Goal: Information Seeking & Learning: Check status

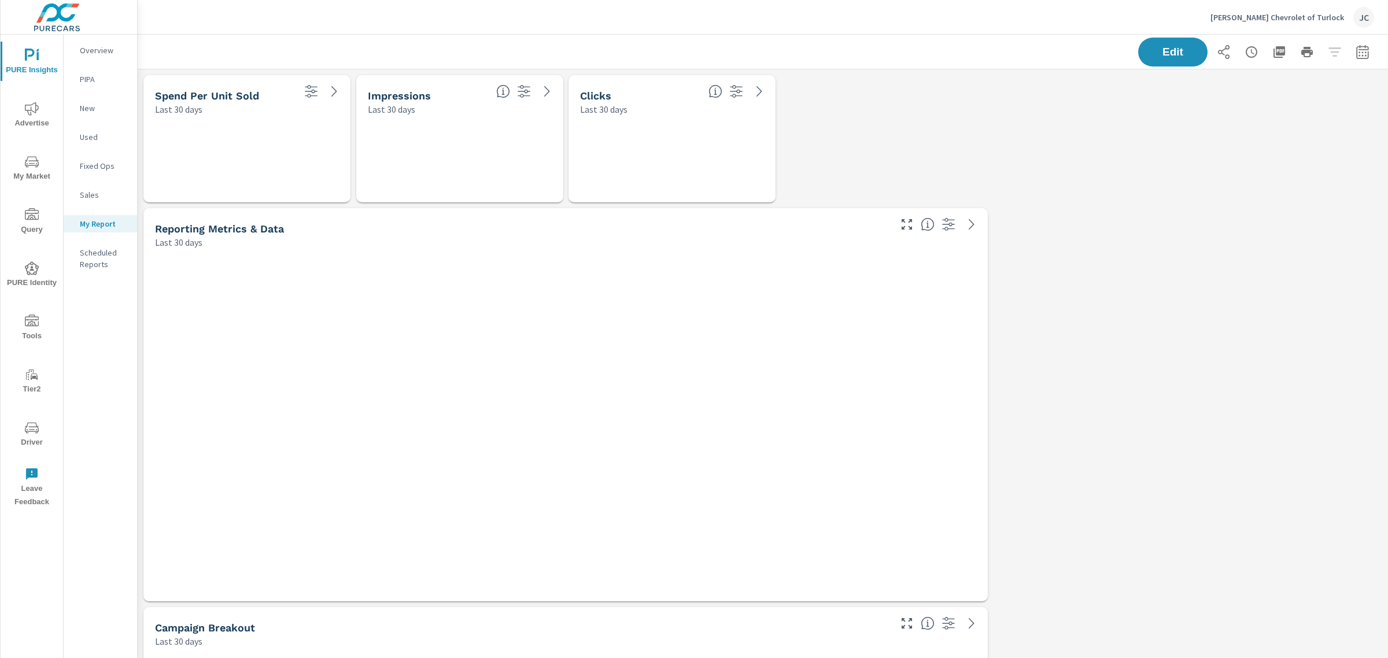
scroll to position [2555, 1262]
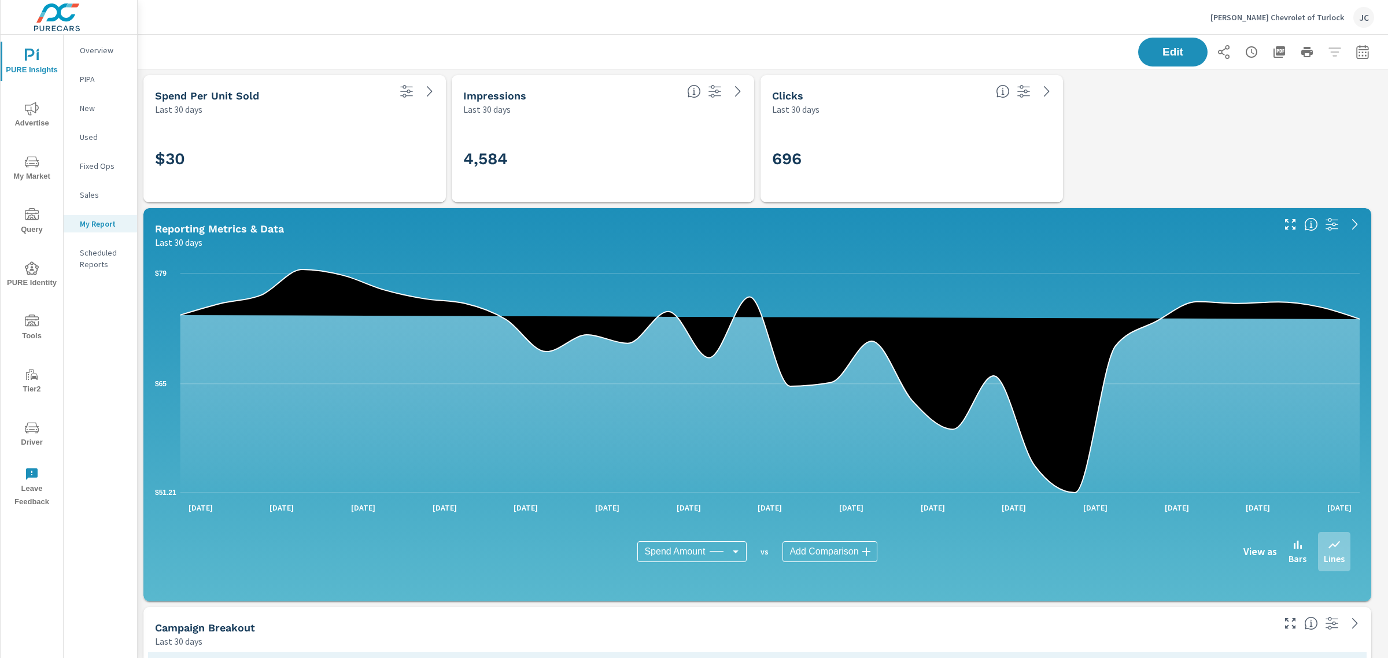
click at [566, 50] on icon "button" at bounding box center [1363, 52] width 14 height 14
select select "Last 30 days"
click at [566, 130] on p "+ Add comparison" at bounding box center [1271, 130] width 148 height 14
select select "Previous period"
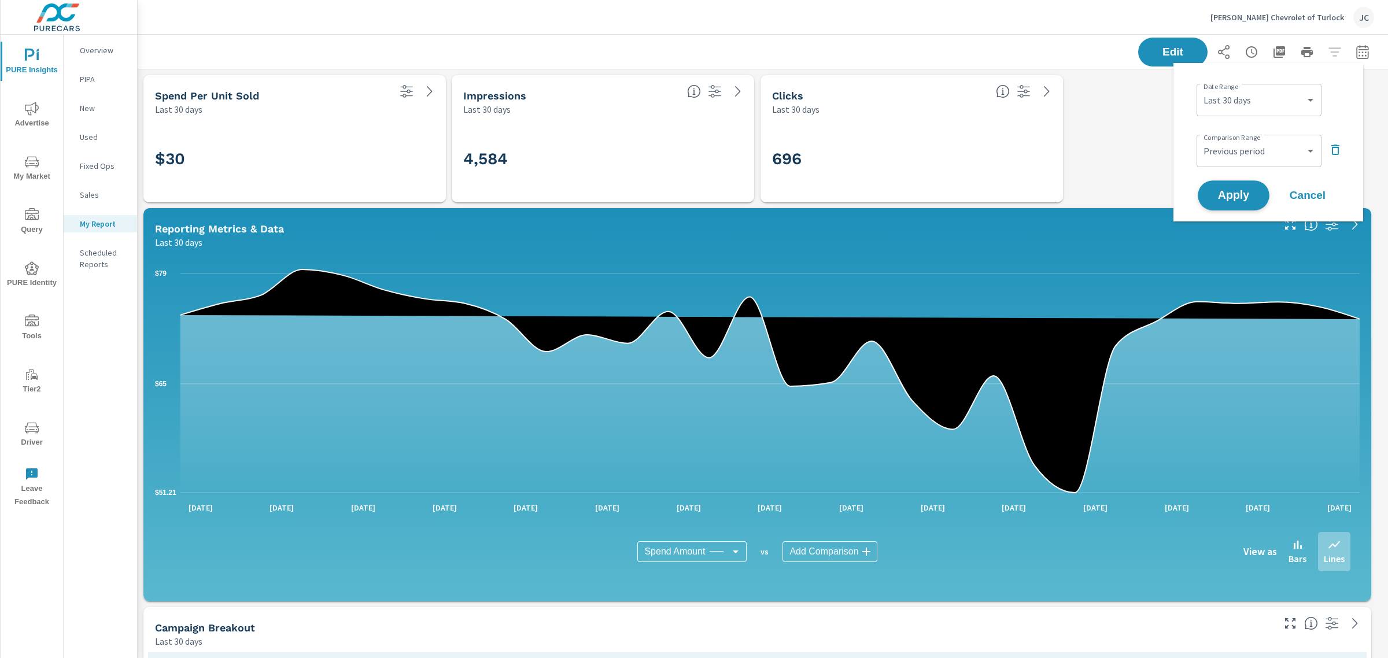
click at [566, 198] on span "Apply" at bounding box center [1233, 195] width 47 height 11
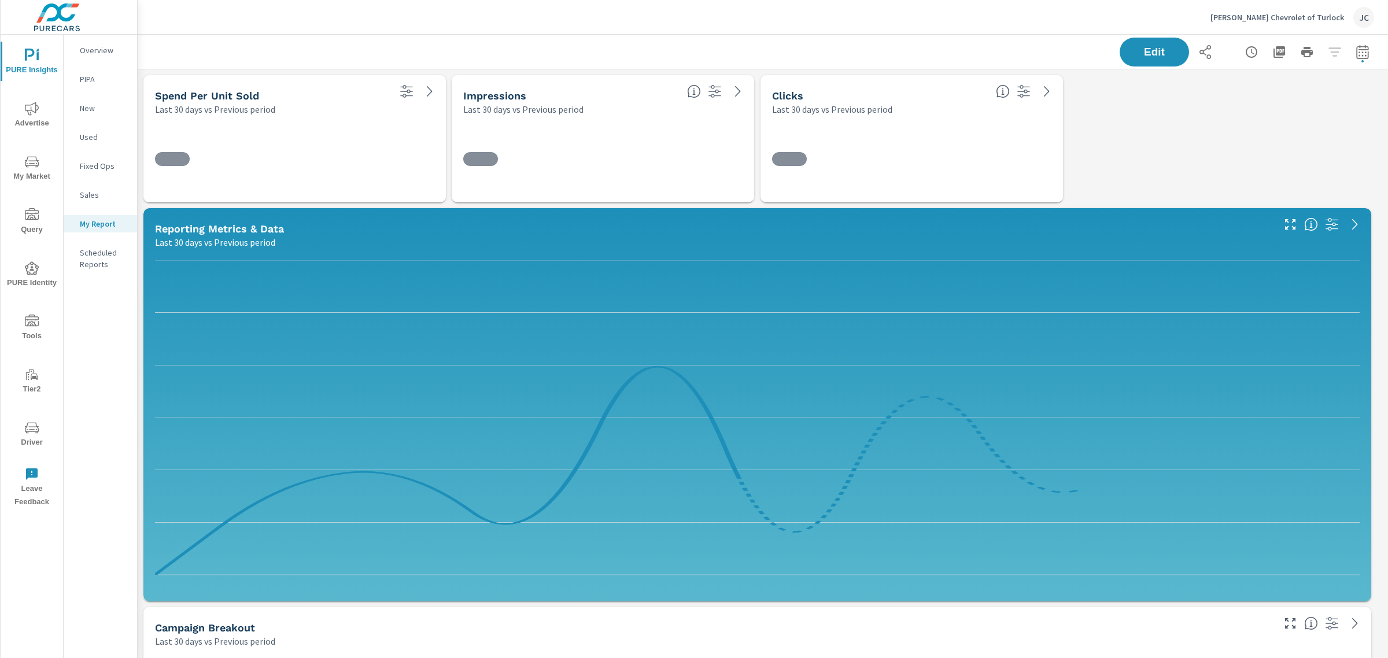
scroll to position [2555, 1262]
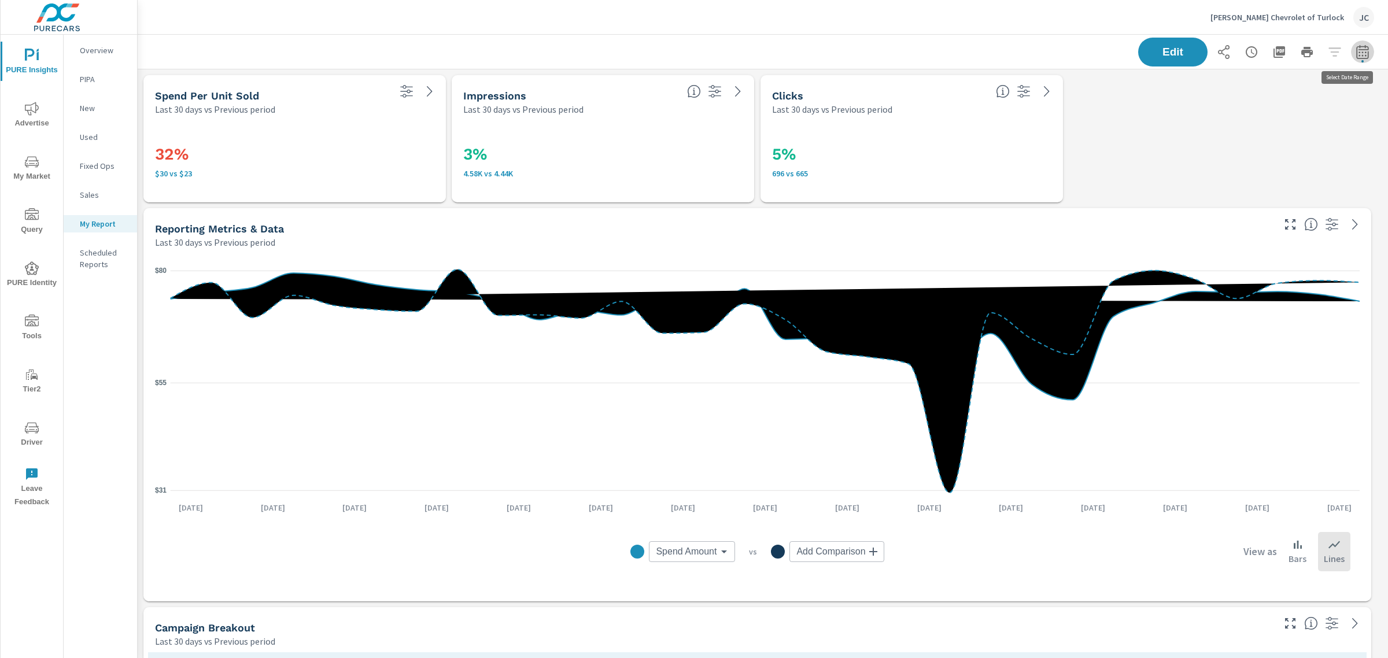
click at [566, 54] on icon "button" at bounding box center [1363, 52] width 14 height 14
select select "Last 30 days"
select select "Previous period"
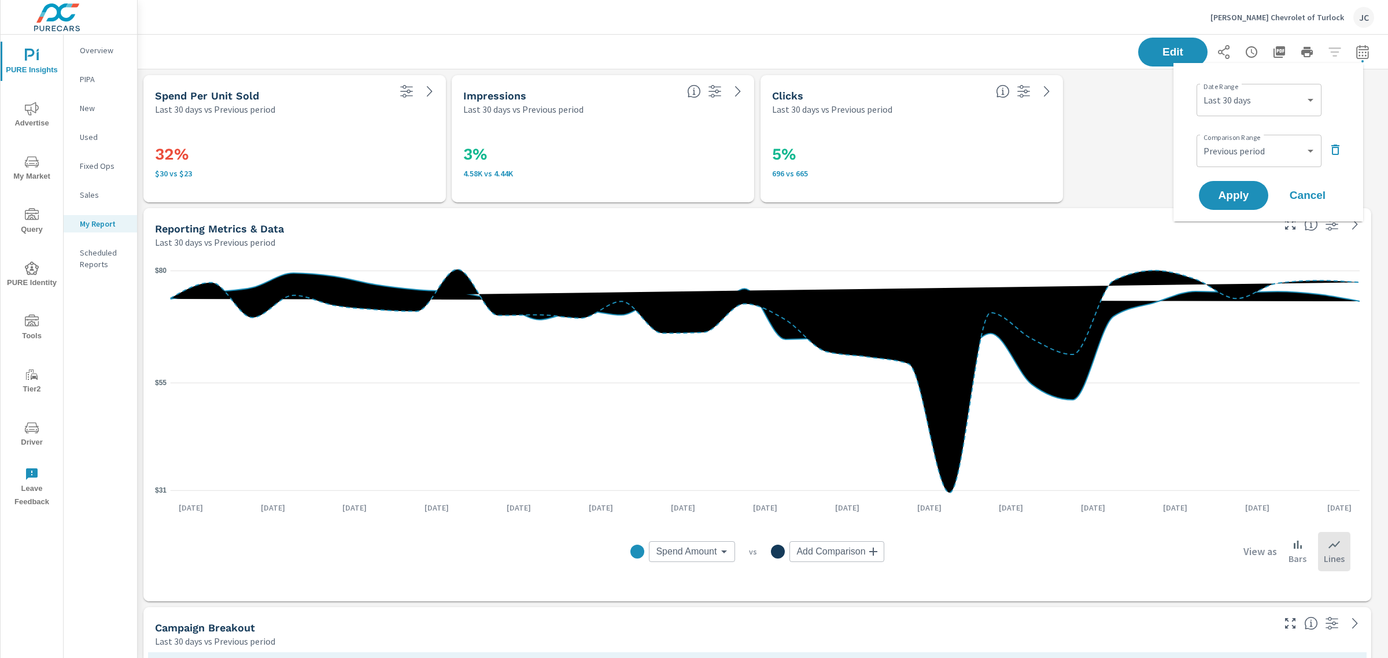
click at [566, 243] on div "Last 30 days vs Previous period" at bounding box center [713, 242] width 1117 height 14
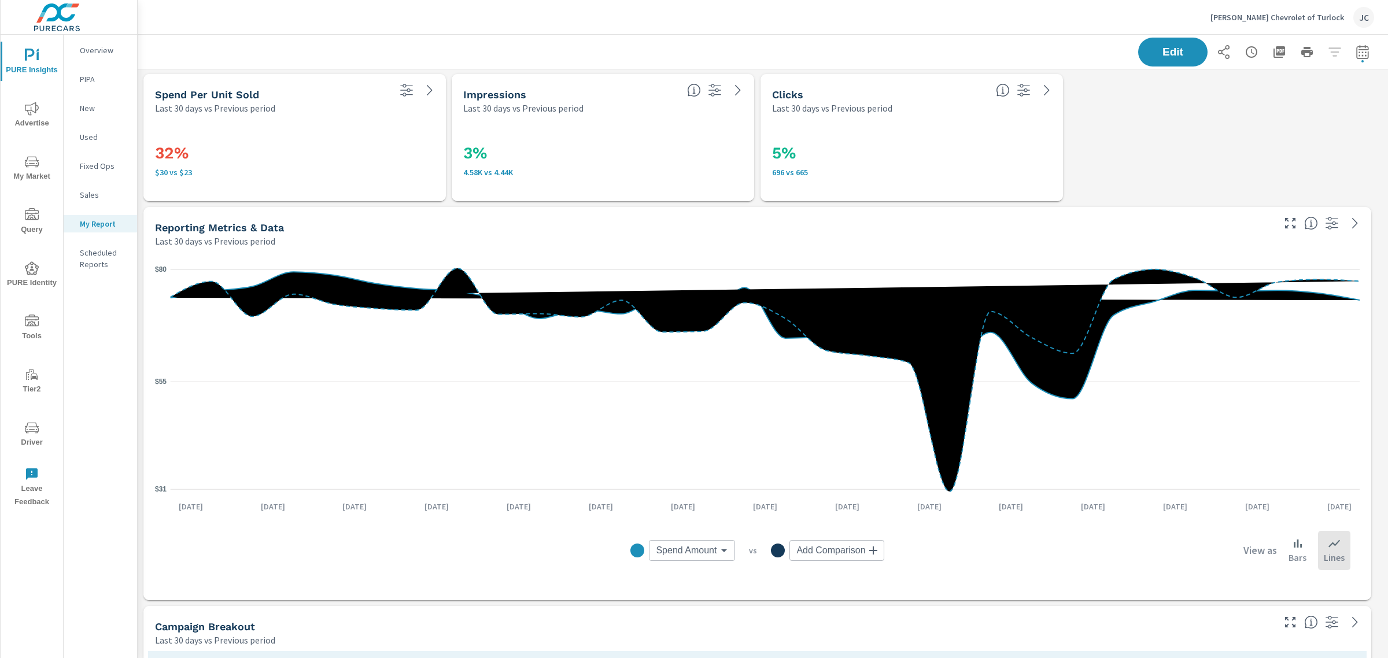
scroll to position [0, 0]
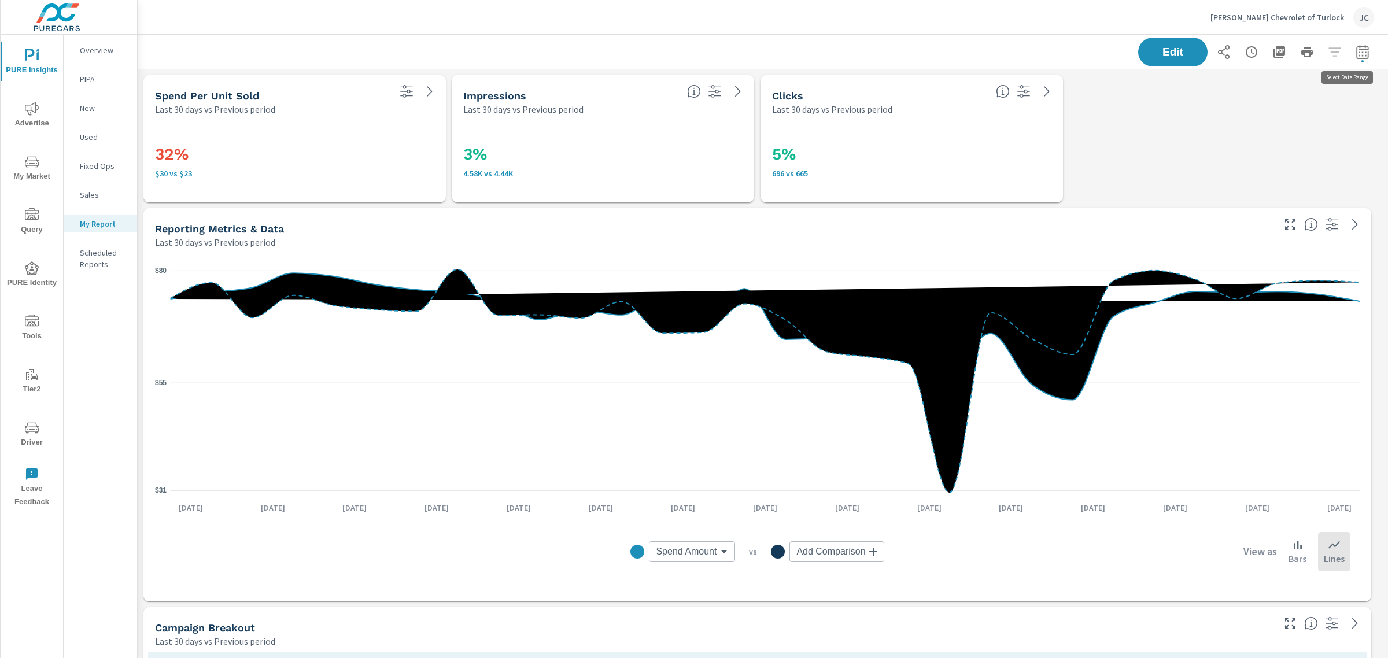
click at [566, 45] on icon "button" at bounding box center [1363, 52] width 14 height 14
select select "Last 30 days"
select select "Previous period"
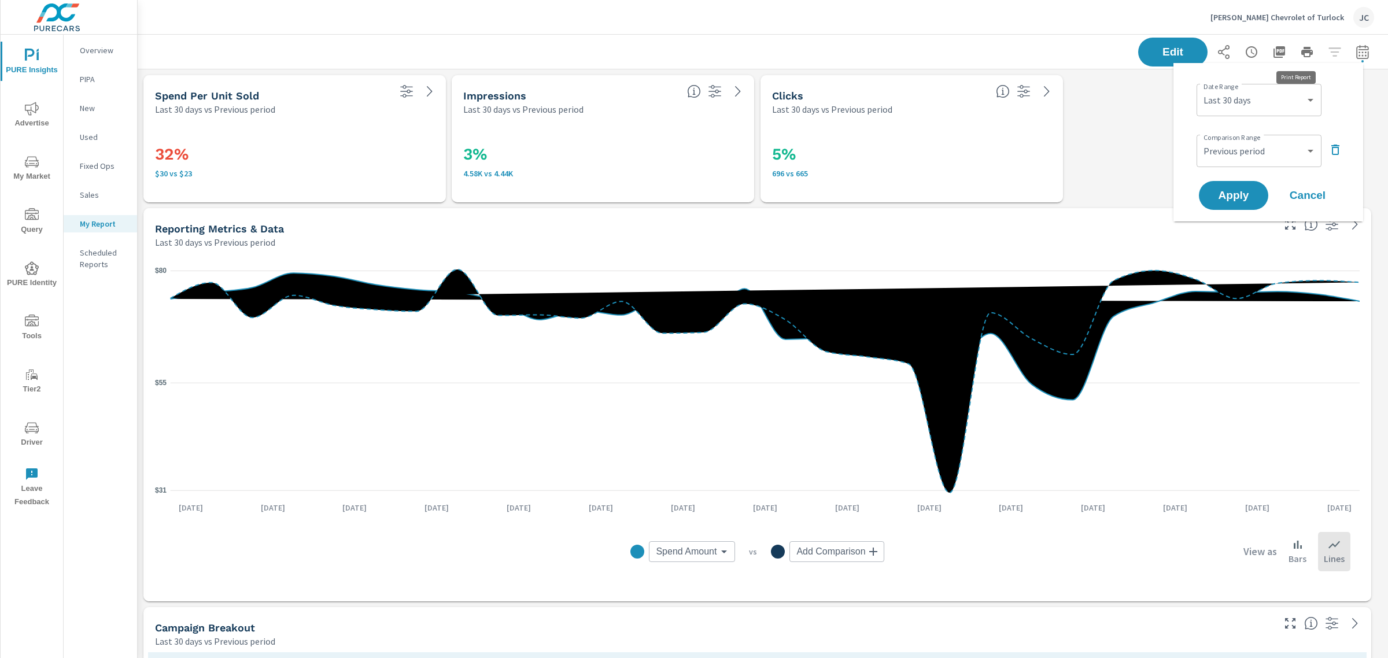
scroll to position [2555, 1262]
click at [566, 107] on select "Custom Yesterday Last week Last 7 days Last 14 days Last 30 days Last 45 days L…" at bounding box center [1259, 99] width 116 height 23
click at [566, 88] on select "Custom Yesterday Last week Last 7 days Last 14 days Last 30 days Last 45 days L…" at bounding box center [1259, 99] width 116 height 23
select select "Last 7 days"
click at [566, 186] on button "Apply" at bounding box center [1234, 195] width 72 height 30
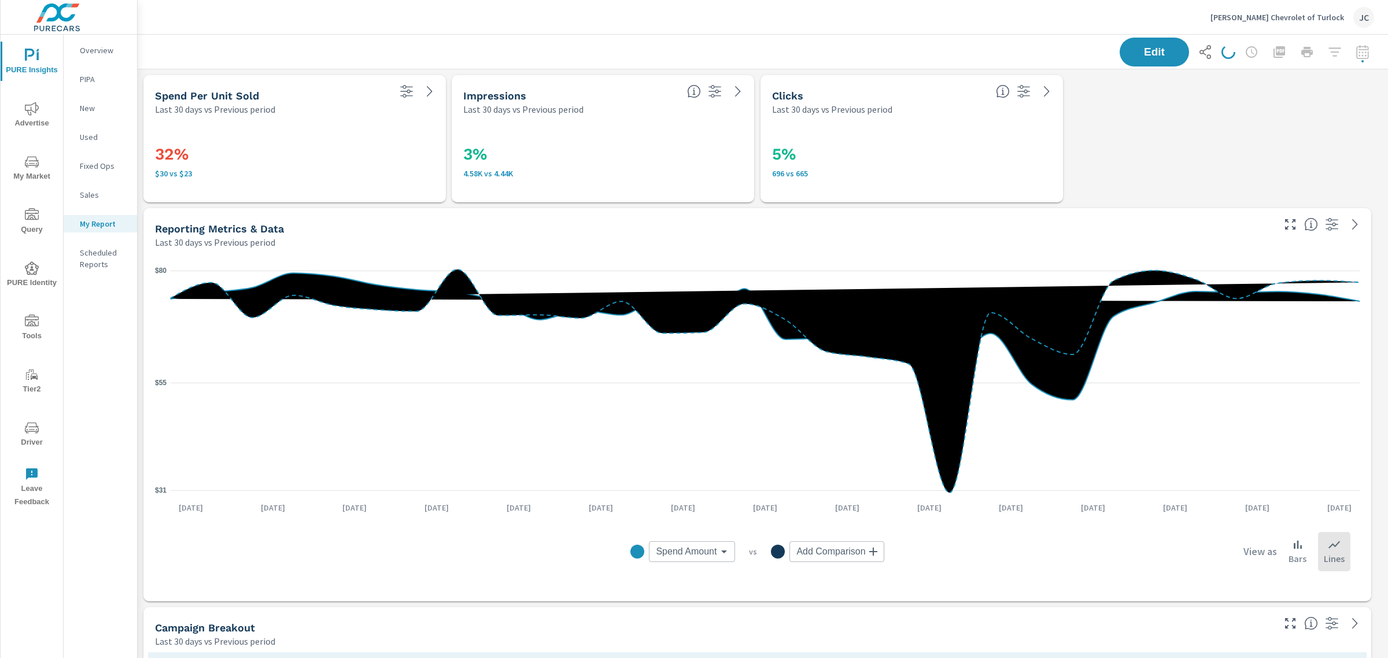
scroll to position [2555, 1262]
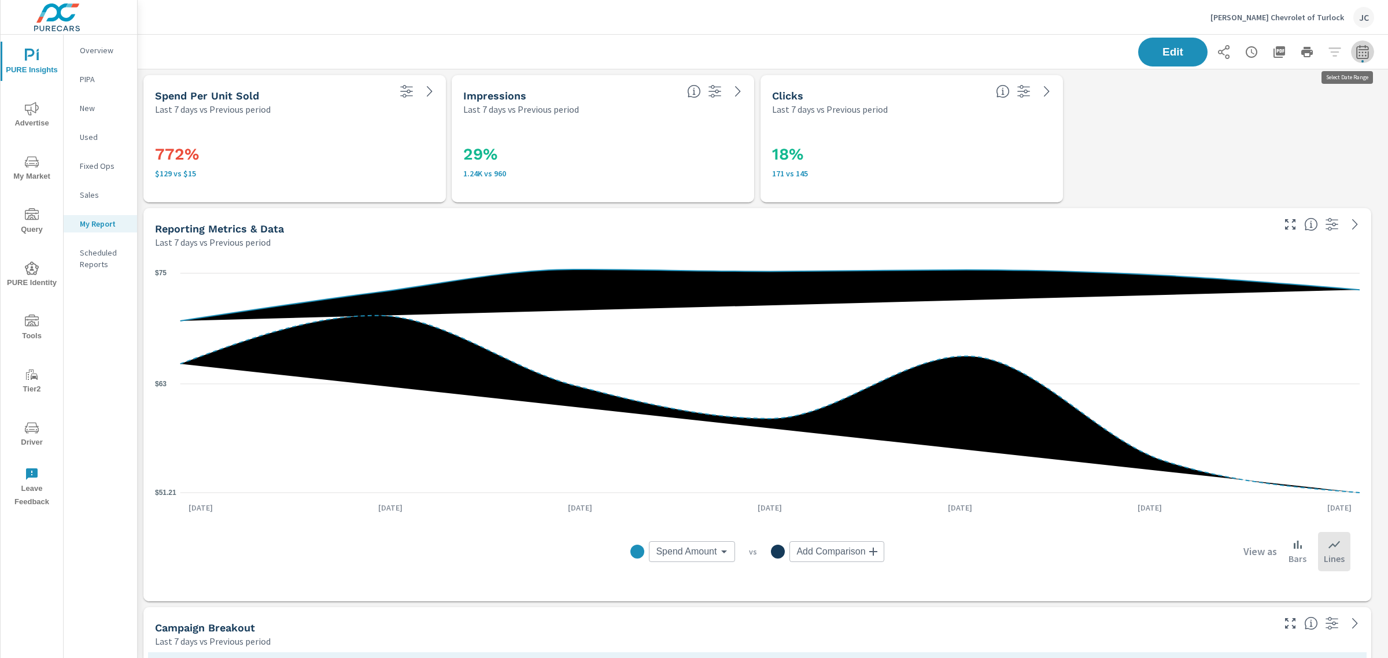
click at [566, 52] on icon "button" at bounding box center [1363, 52] width 14 height 14
select select "Last 7 days"
select select "Previous period"
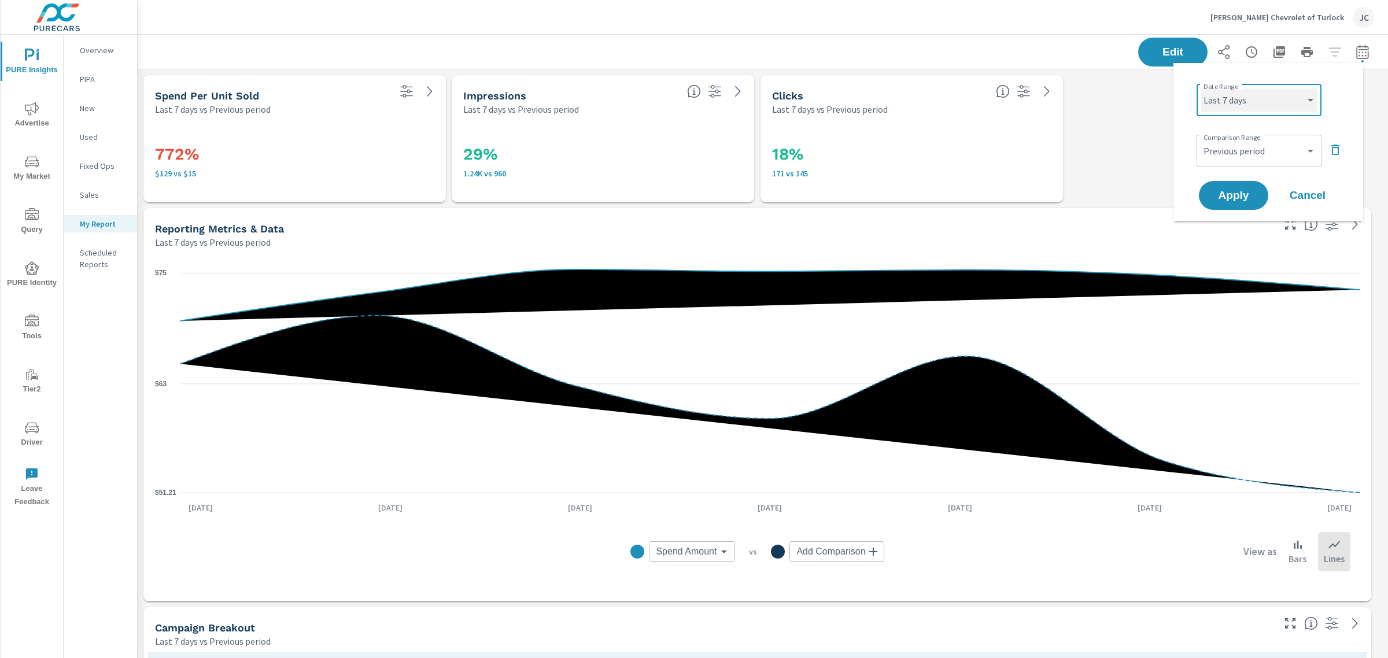
click at [566, 105] on select "Custom [DATE] Last week Last 7 days Last 14 days Last 30 days Last 45 days Last…" at bounding box center [1259, 99] width 116 height 23
click at [566, 88] on select "Custom [DATE] Last week Last 7 days Last 14 days Last 30 days Last 45 days Last…" at bounding box center [1259, 99] width 116 height 23
select select "Last 30 days"
click at [566, 190] on span "Apply" at bounding box center [1233, 195] width 47 height 11
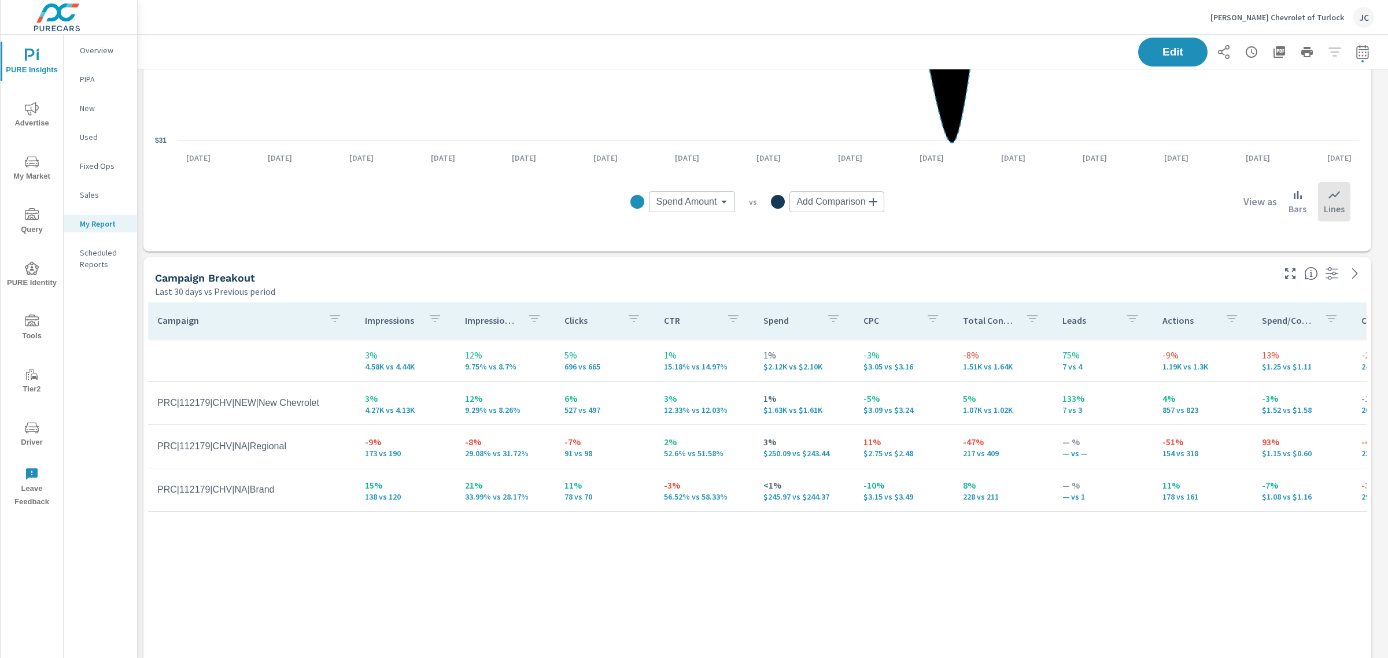
scroll to position [361, 0]
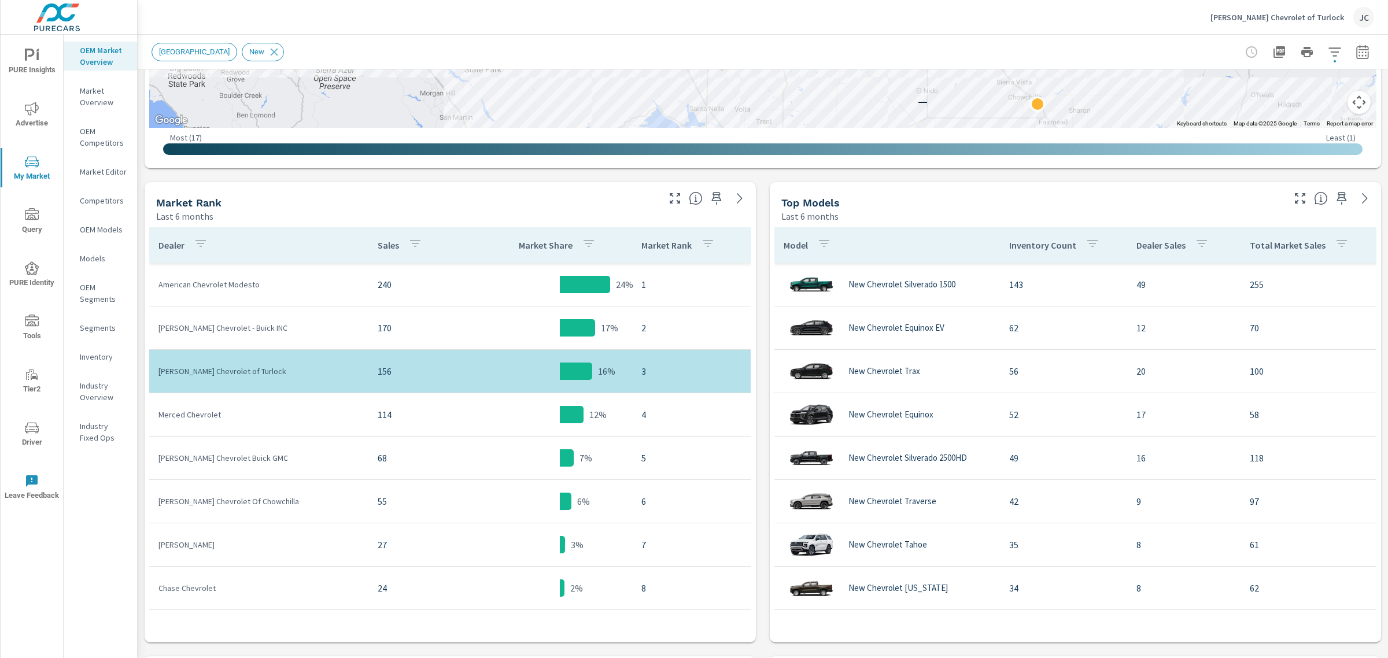
scroll to position [492, 0]
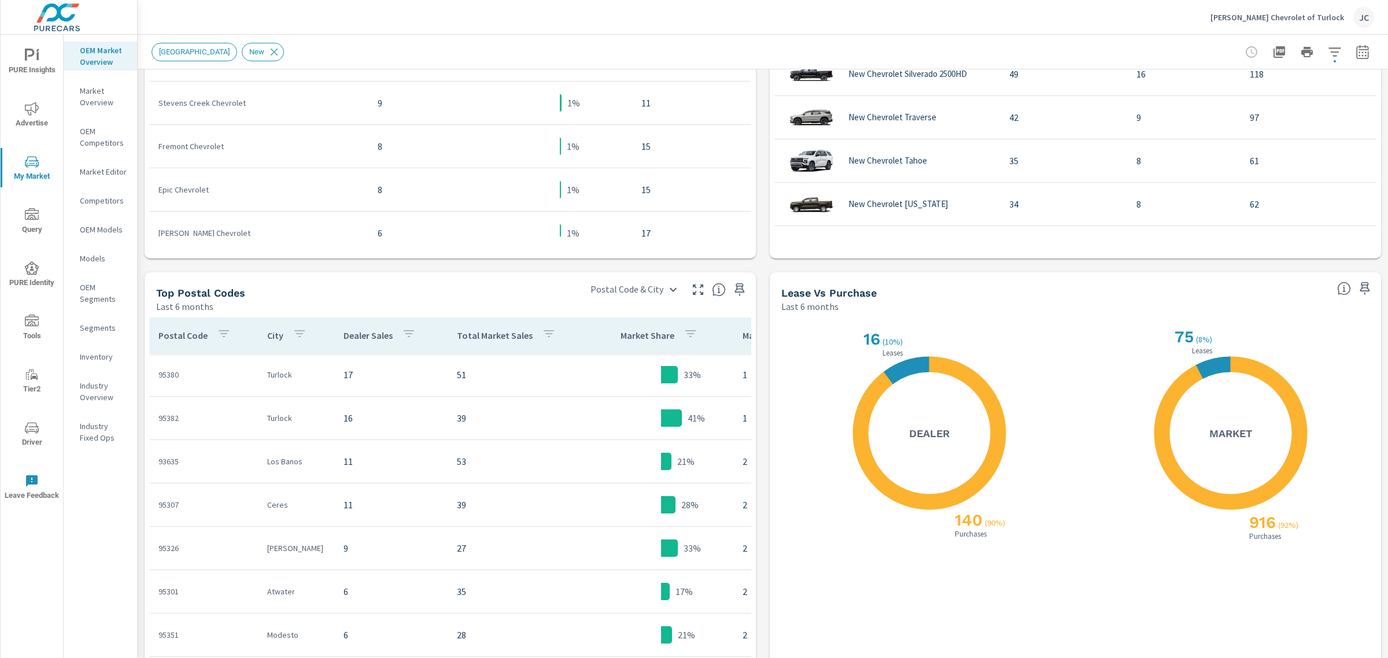
scroll to position [928, 0]
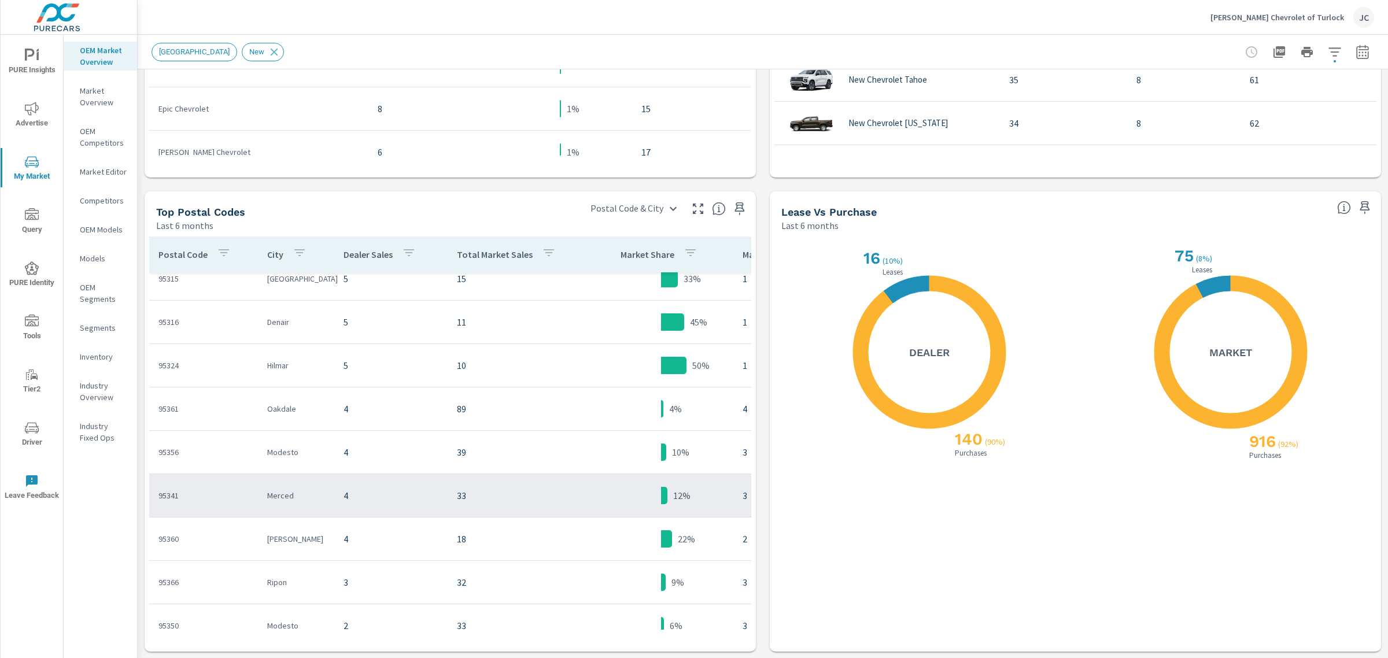
scroll to position [578, 0]
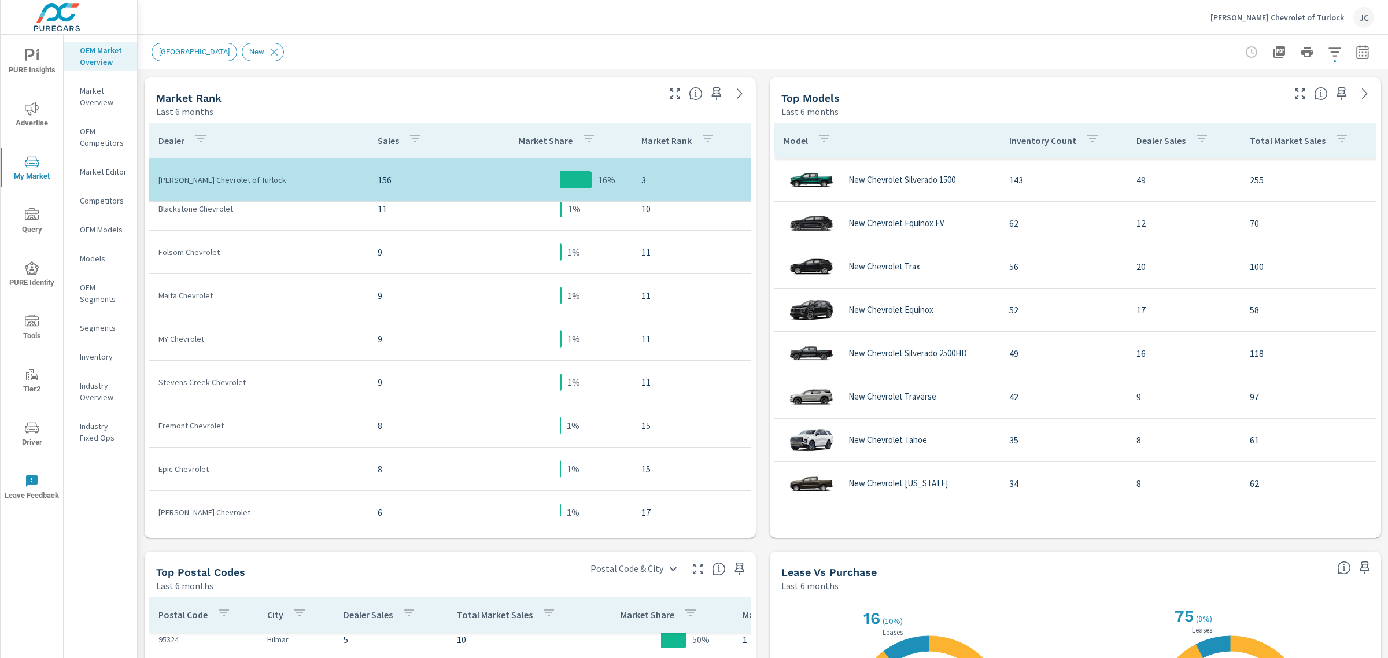
scroll to position [928, 0]
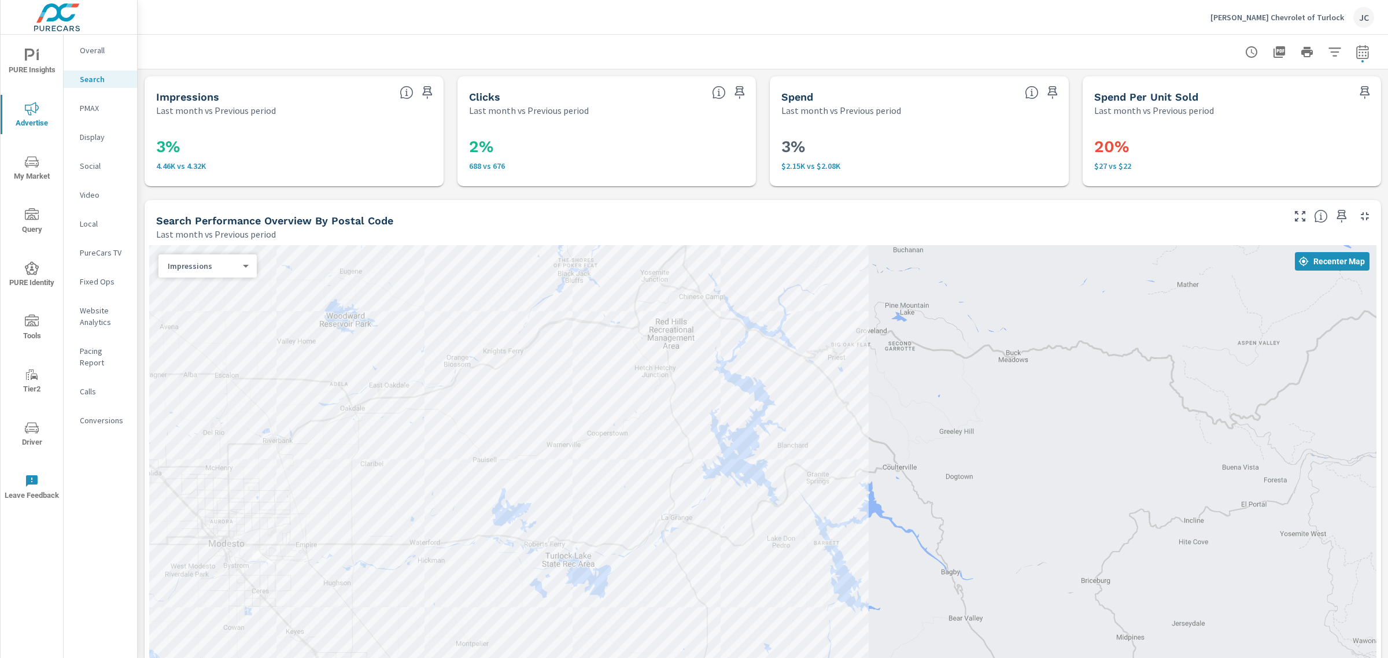
click at [566, 38] on div at bounding box center [763, 52] width 1223 height 34
click at [566, 56] on icon "button" at bounding box center [1363, 52] width 14 height 14
select select "Last month"
select select "Previous period"
click at [566, 48] on icon "button" at bounding box center [1363, 52] width 14 height 14
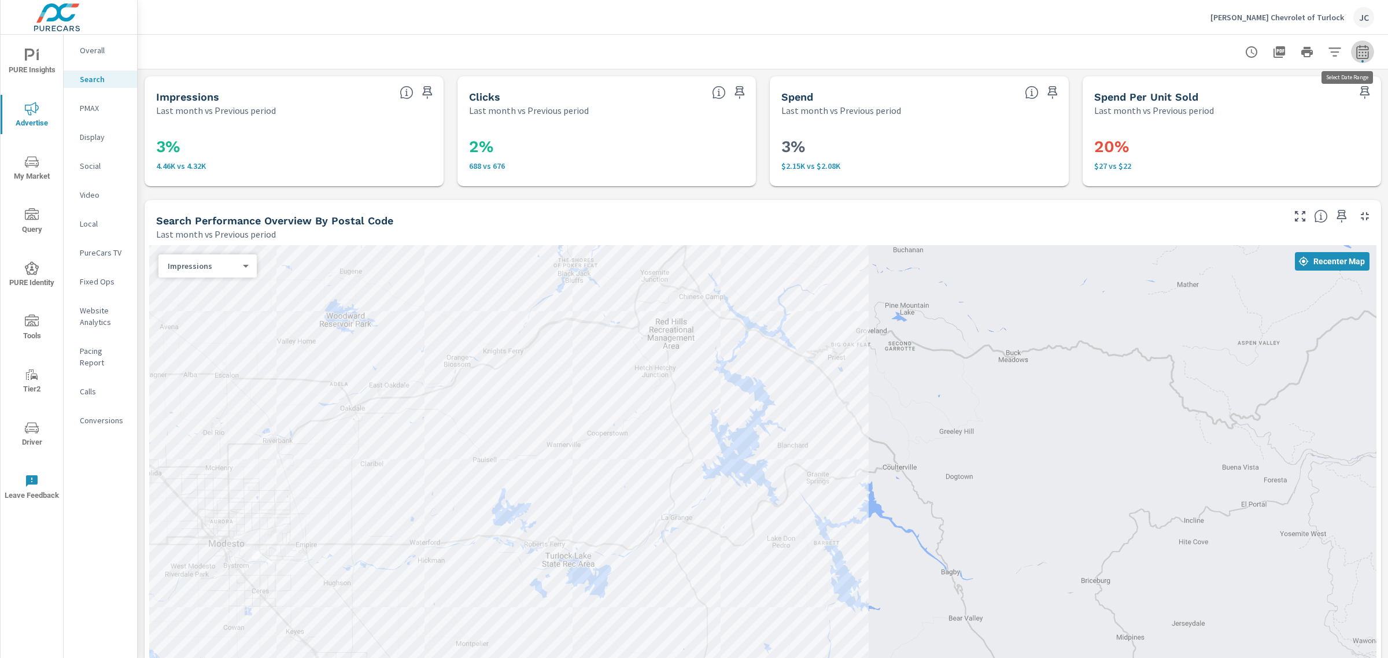
click at [566, 46] on icon "button" at bounding box center [1362, 52] width 12 height 14
select select "Last month"
select select "Previous period"
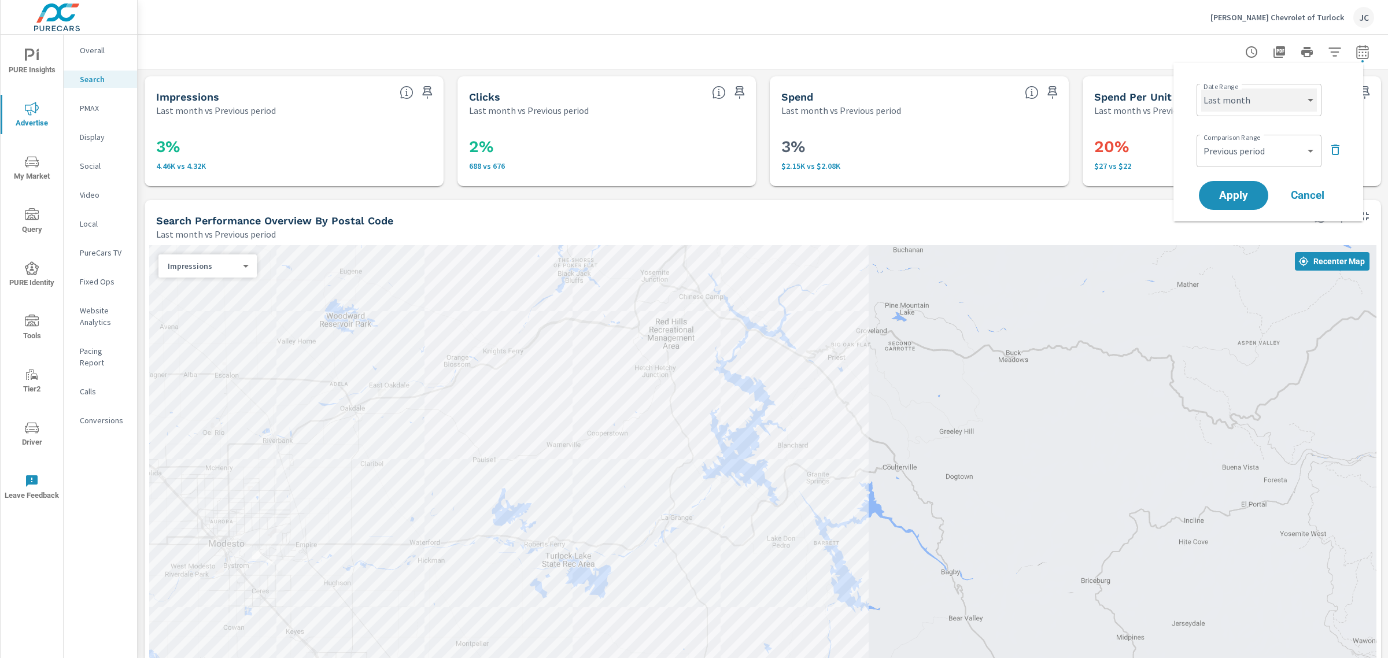
click at [566, 95] on select "Custom Yesterday Last week Last 7 days Last 14 days Last 30 days Last 45 days L…" at bounding box center [1259, 99] width 116 height 23
click at [566, 88] on select "Custom Yesterday Last week Last 7 days Last 14 days Last 30 days Last 45 days L…" at bounding box center [1259, 99] width 116 height 23
select select "Last 7 days"
click at [566, 190] on span "Apply" at bounding box center [1233, 195] width 47 height 11
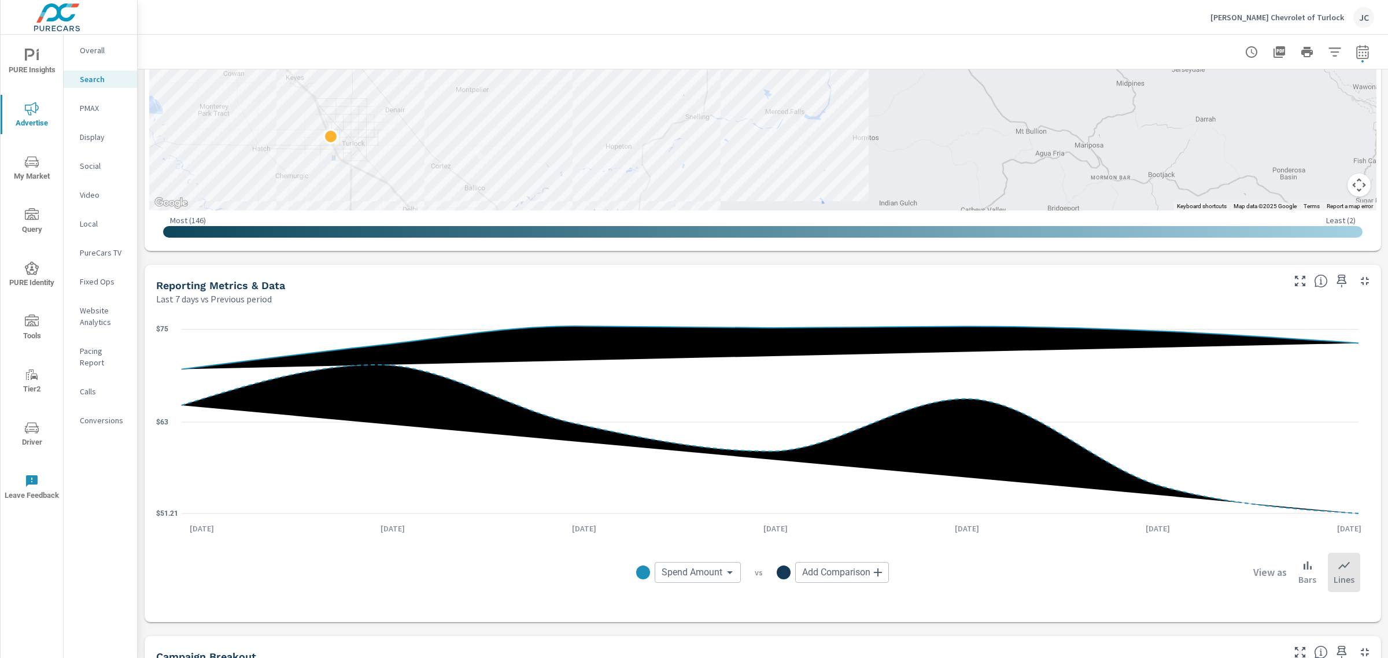
scroll to position [495, 0]
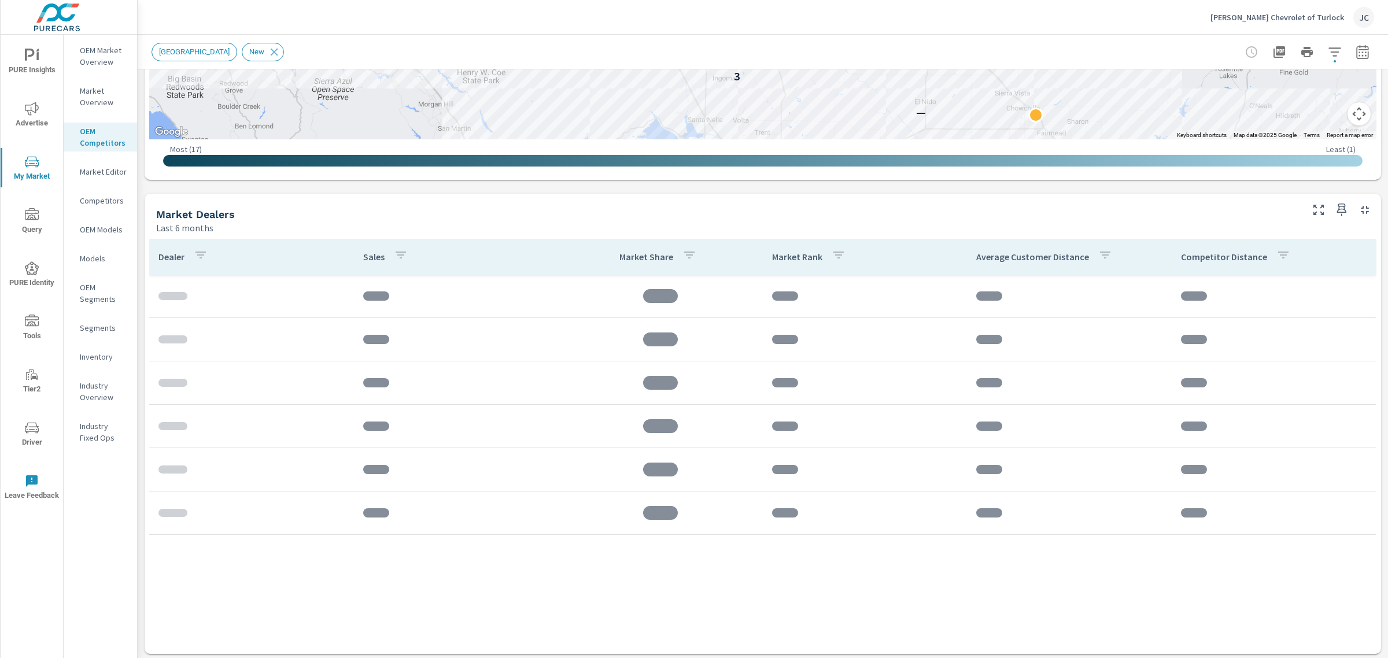
scroll to position [512, 0]
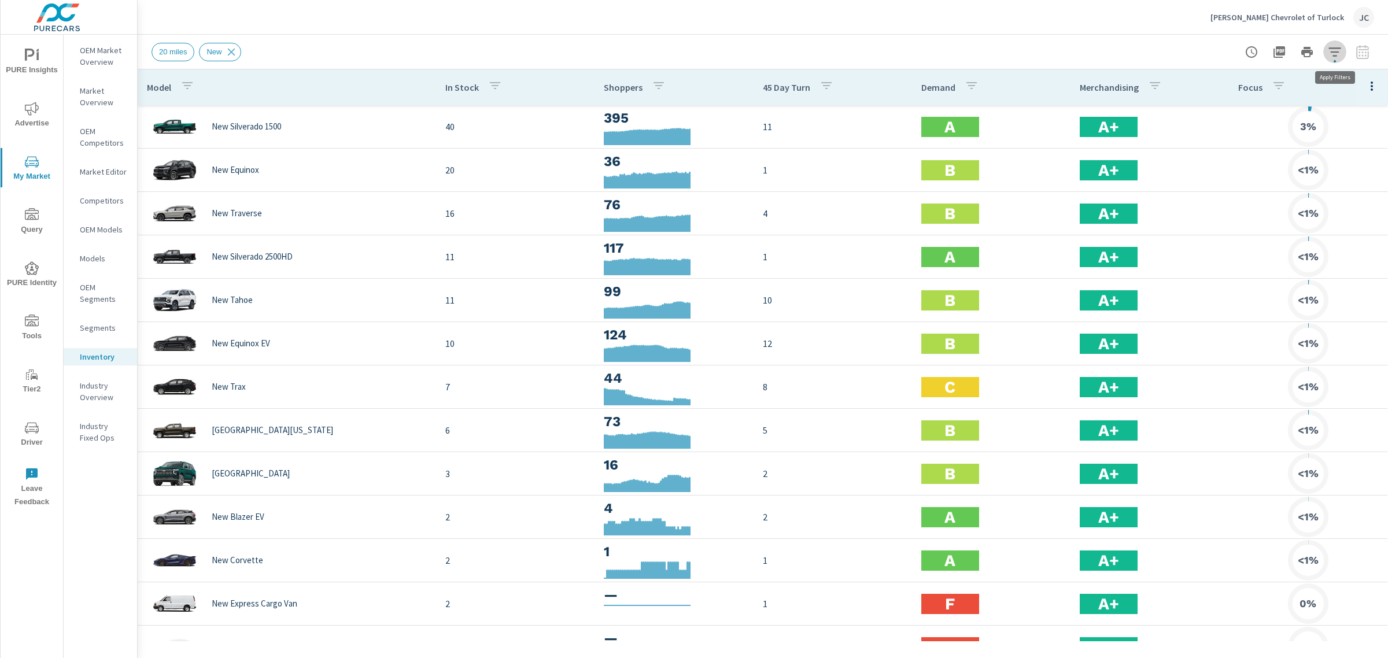
click at [566, 53] on icon "button" at bounding box center [1335, 52] width 14 height 14
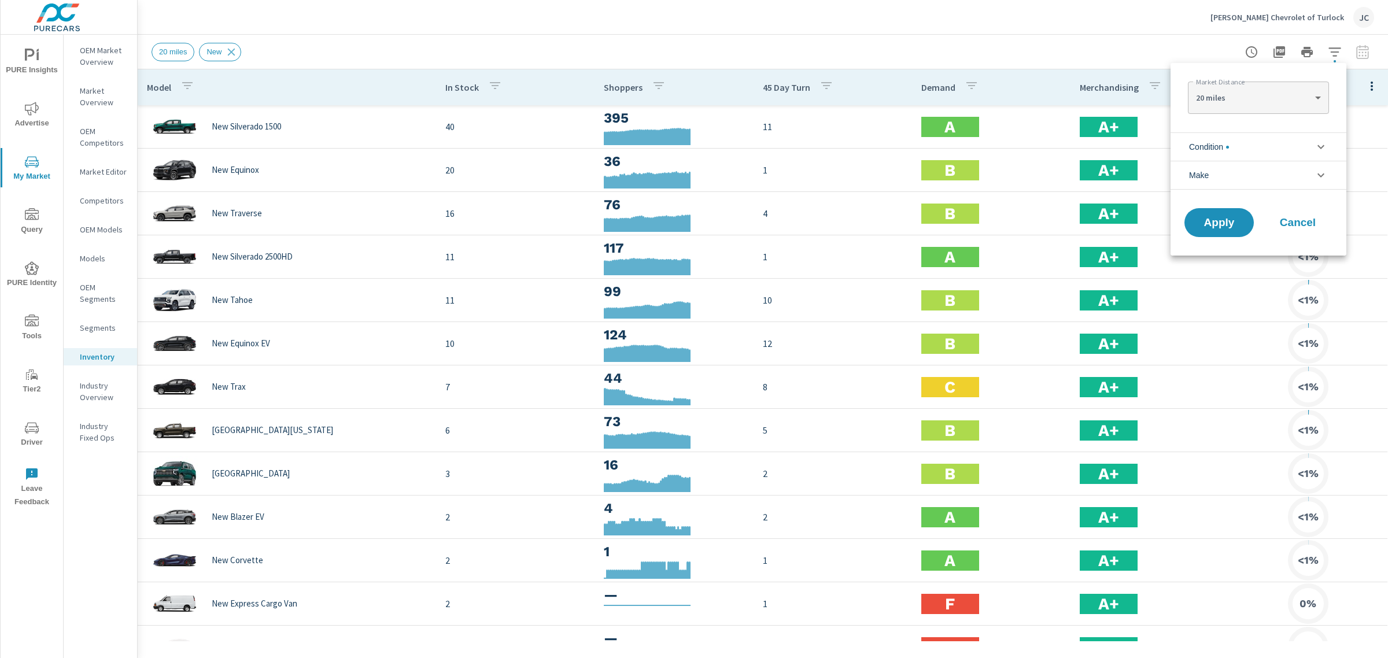
click at [566, 146] on li "Condition" at bounding box center [1258, 146] width 176 height 28
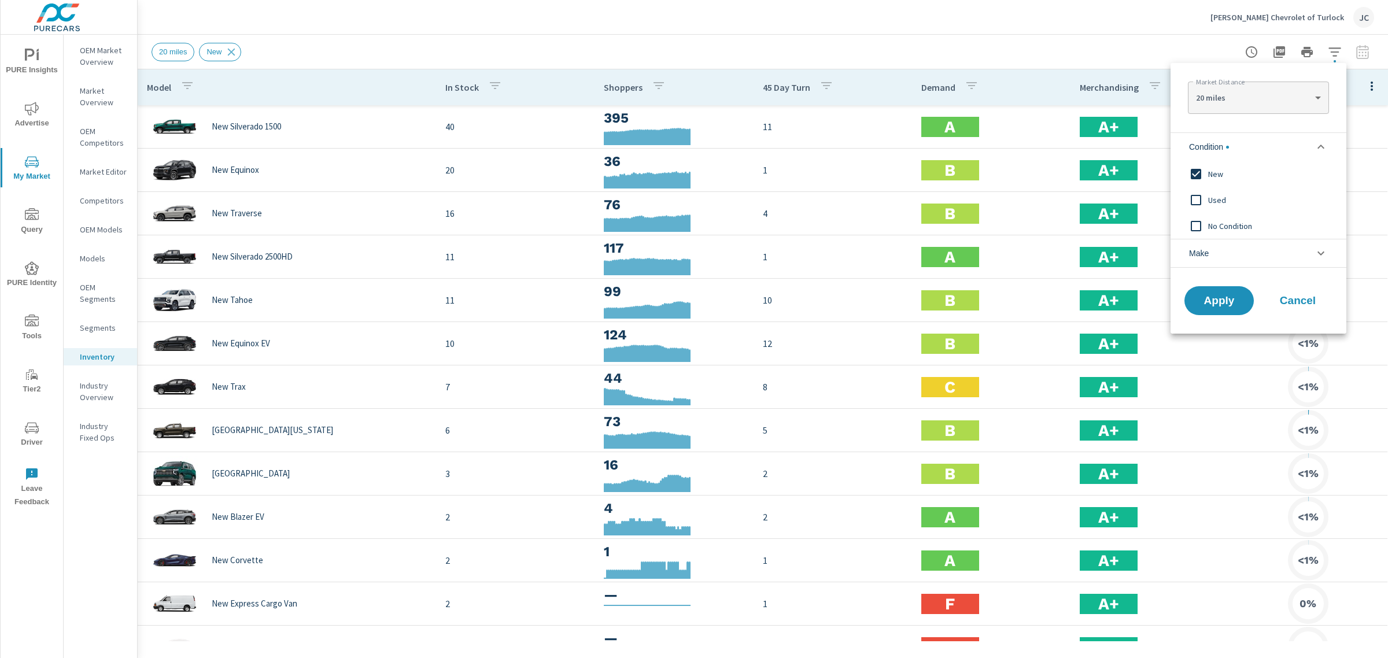
click at [566, 200] on input "filter options" at bounding box center [1196, 200] width 24 height 24
click at [566, 177] on input "filter options" at bounding box center [1196, 174] width 24 height 24
click at [566, 306] on span "Apply" at bounding box center [1218, 301] width 47 height 11
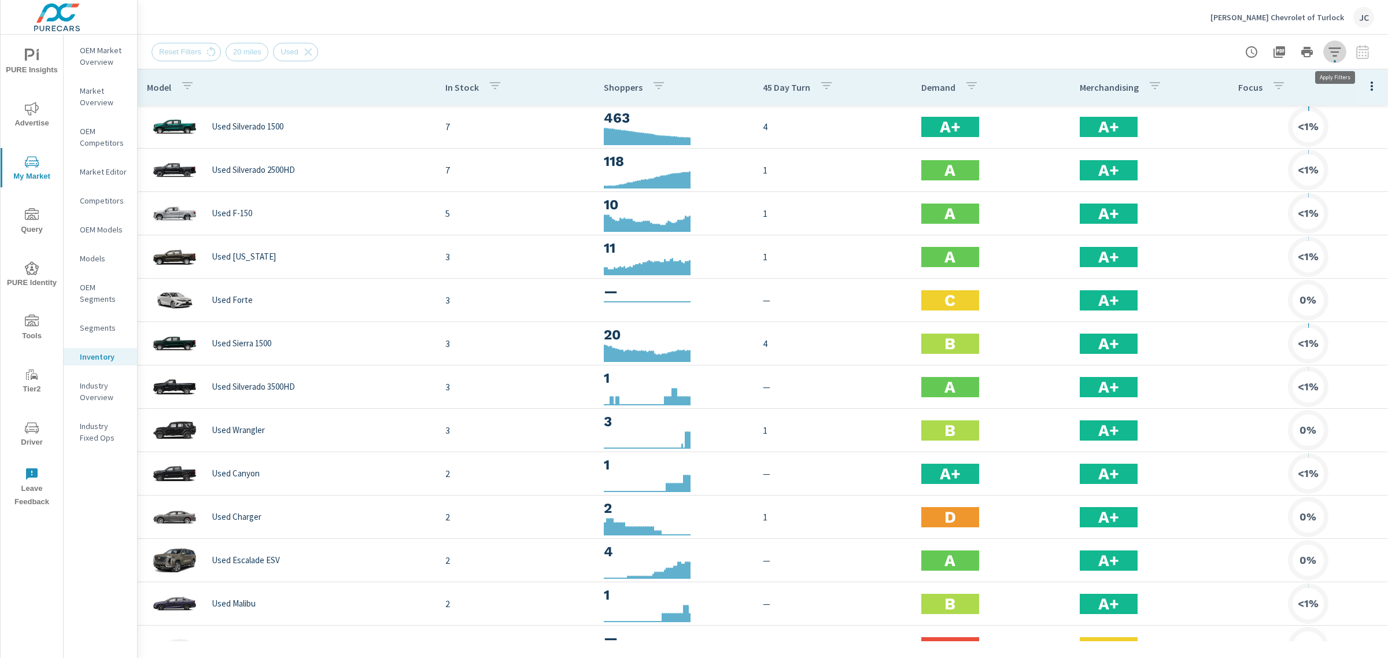
click at [566, 57] on icon "button" at bounding box center [1335, 52] width 14 height 14
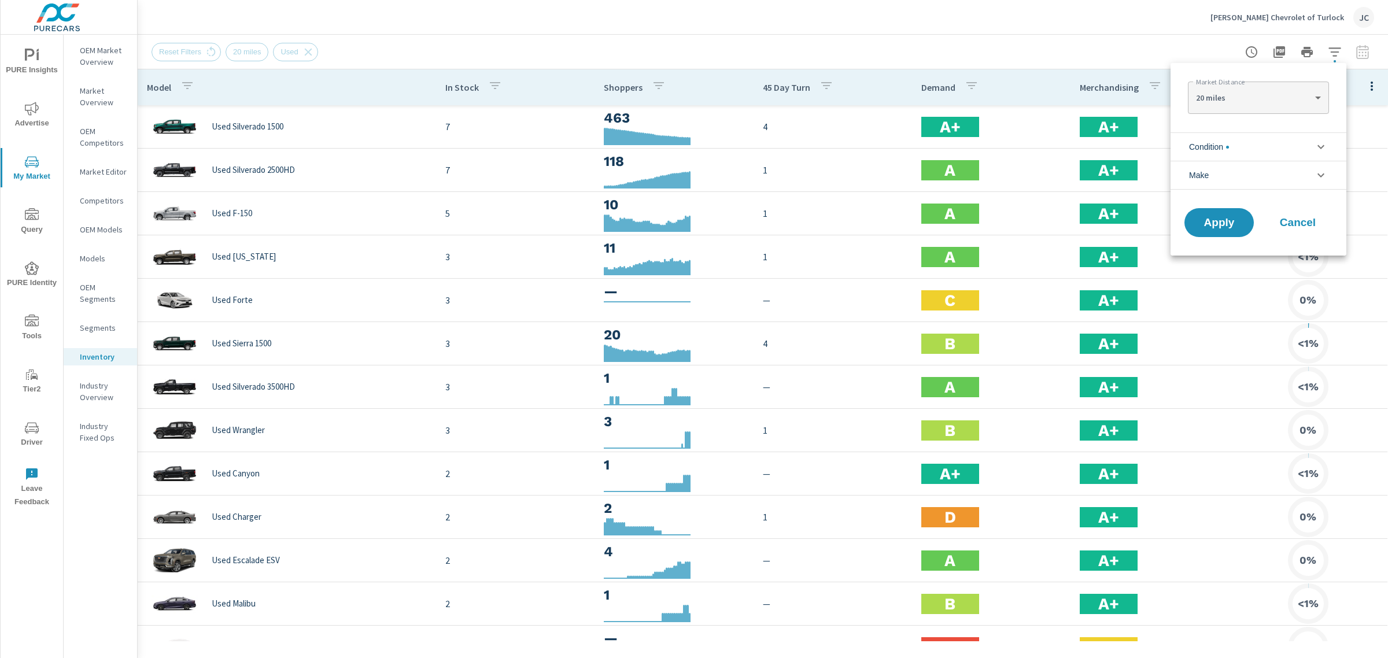
scroll to position [26, 0]
click at [566, 146] on li "Condition" at bounding box center [1258, 146] width 176 height 28
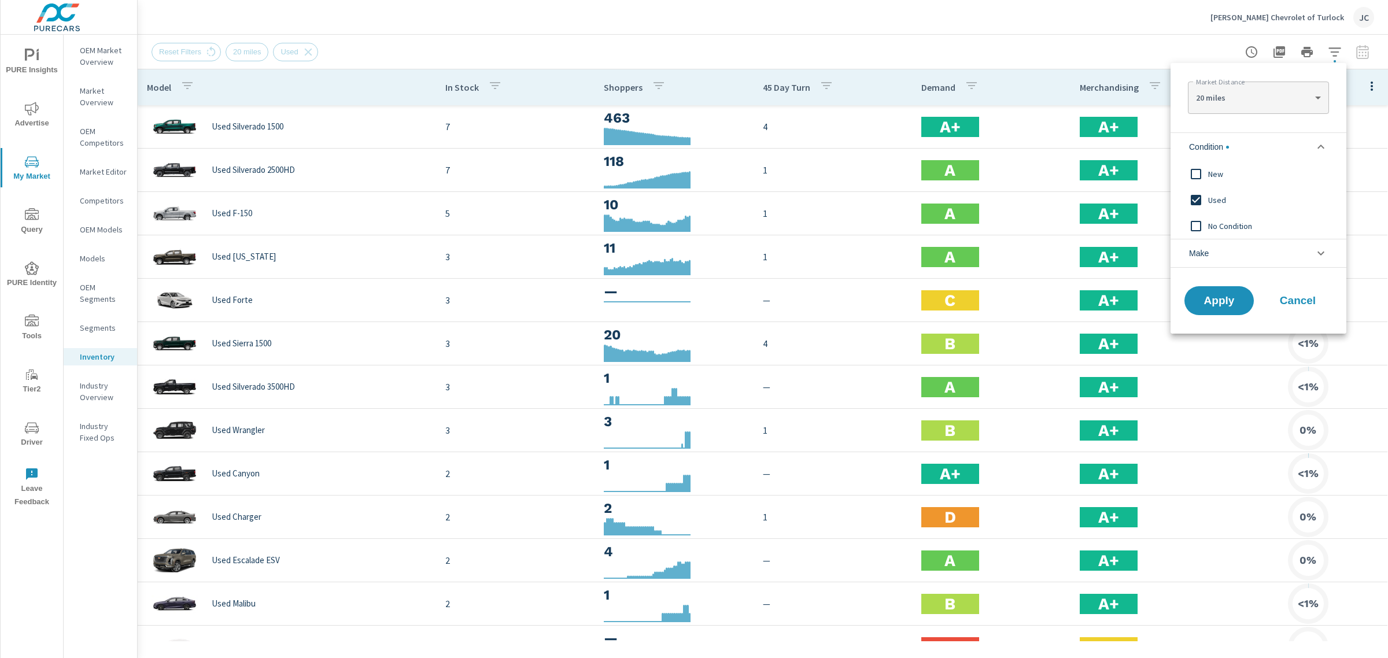
scroll to position [0, 0]
click at [566, 172] on input "filter options" at bounding box center [1196, 174] width 24 height 24
click at [566, 197] on input "filter options" at bounding box center [1196, 200] width 24 height 24
click at [566, 304] on span "Apply" at bounding box center [1218, 301] width 47 height 11
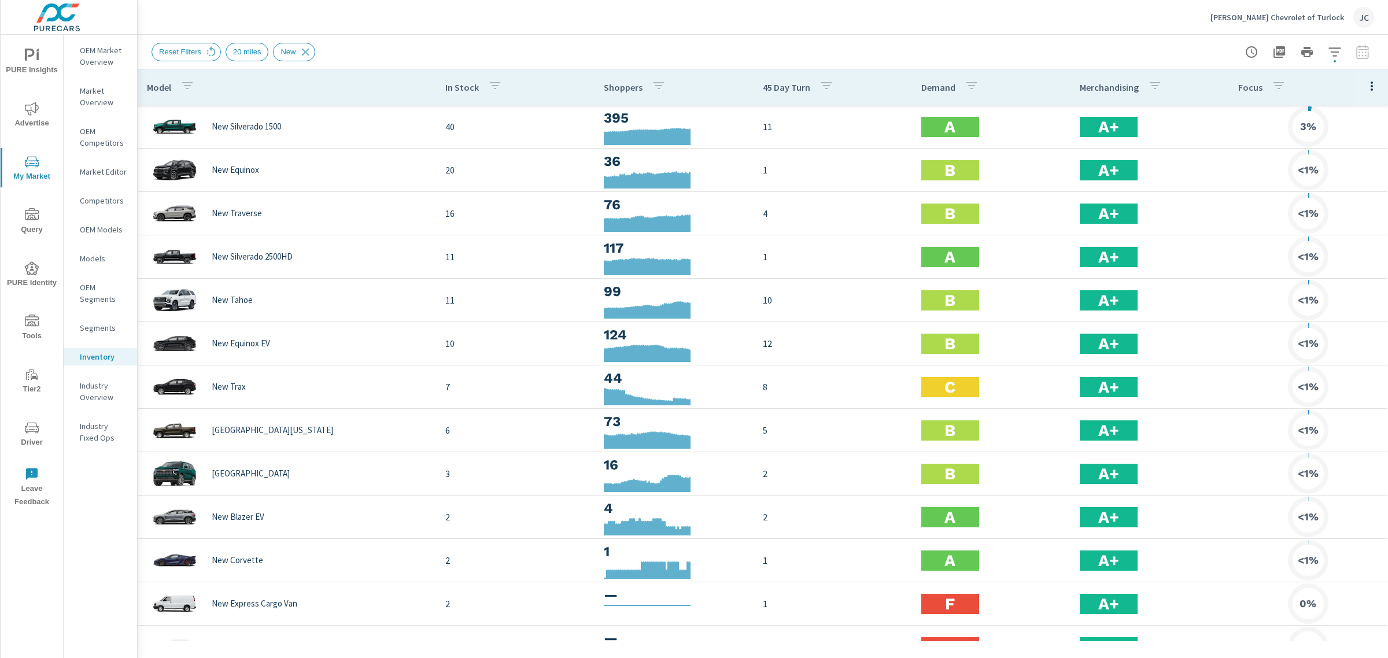
click at [566, 50] on div at bounding box center [1307, 51] width 134 height 23
click at [566, 53] on div at bounding box center [1307, 51] width 134 height 23
click at [566, 53] on icon "button" at bounding box center [1335, 52] width 14 height 14
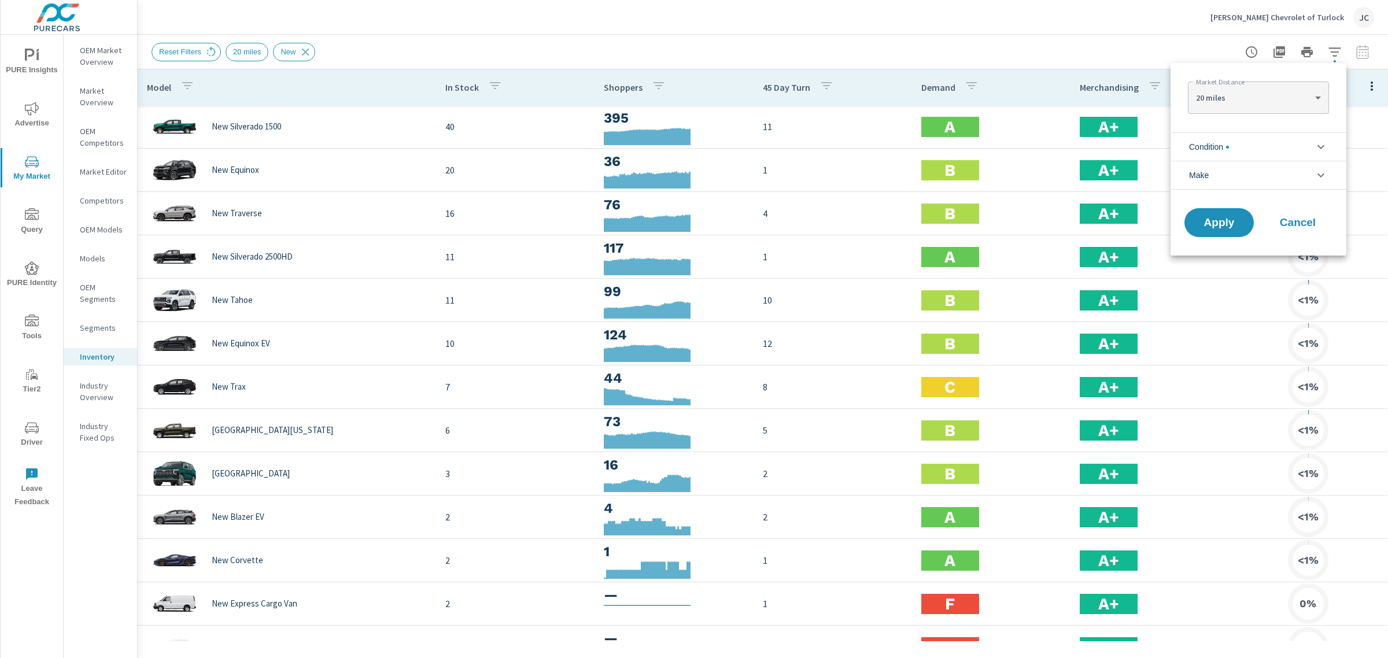
click at [566, 136] on li "Condition" at bounding box center [1258, 146] width 176 height 28
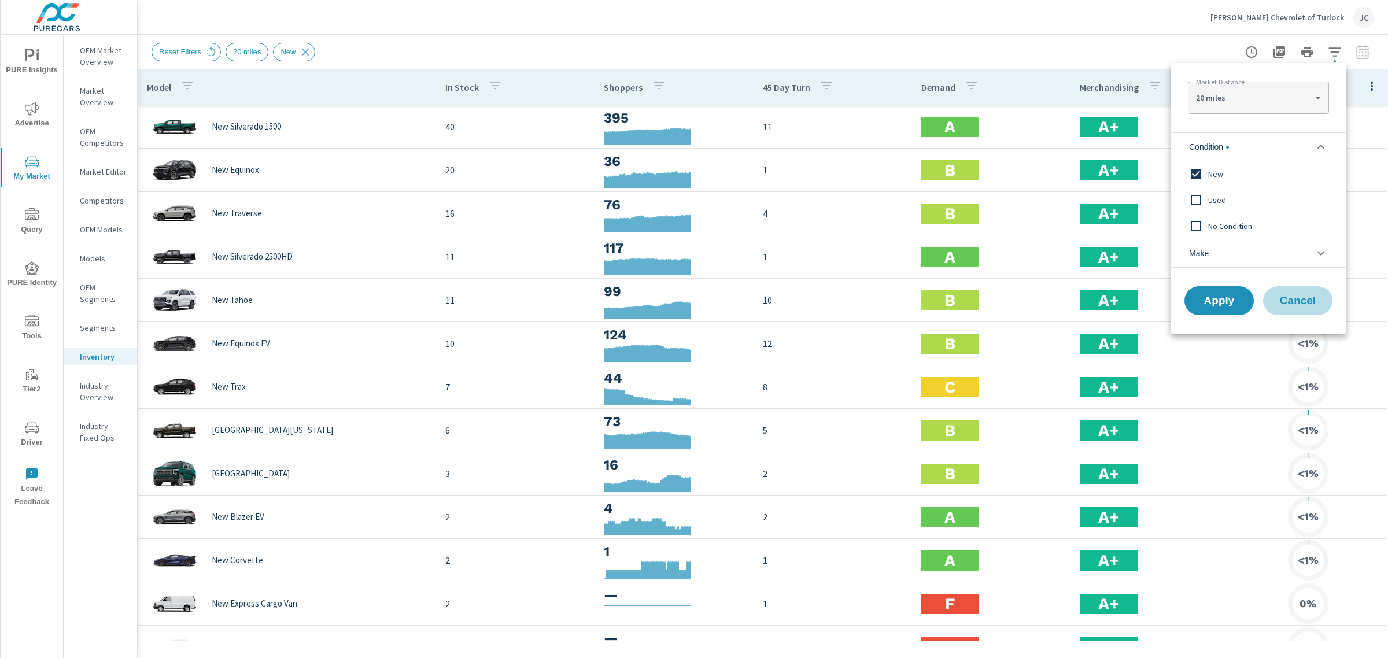
click at [566, 298] on span "Cancel" at bounding box center [1298, 301] width 46 height 10
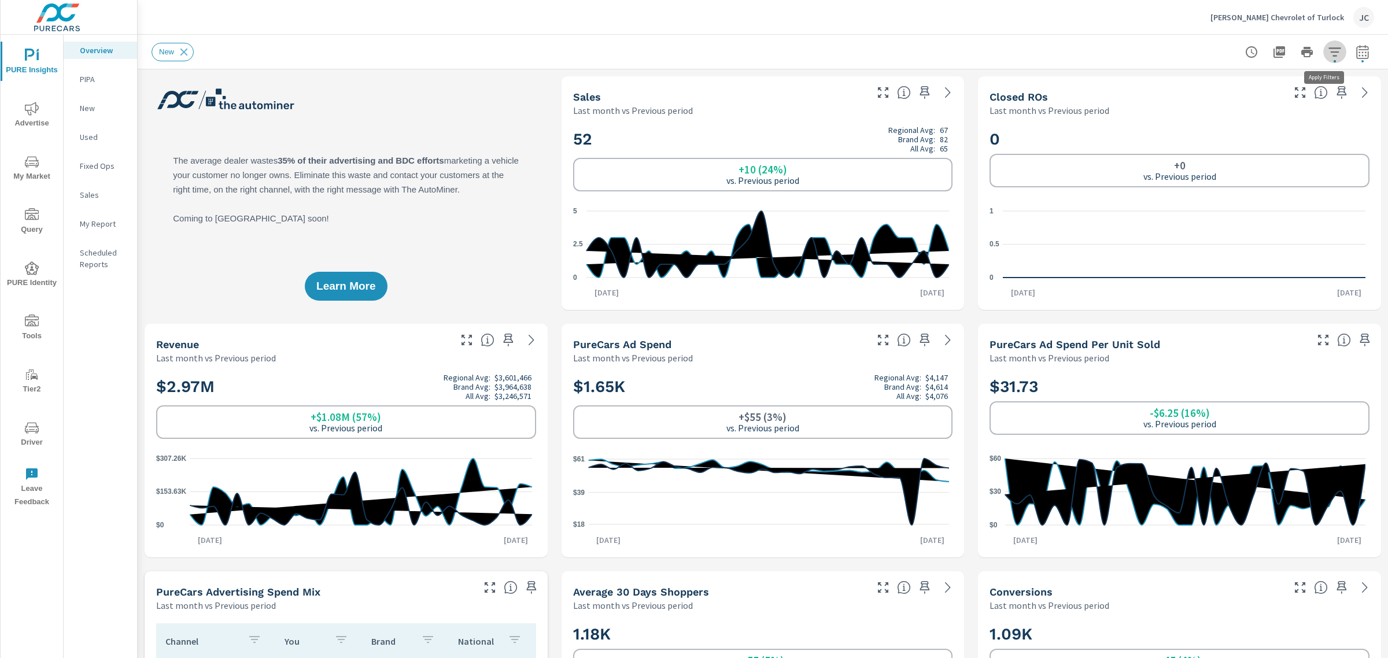
click at [566, 50] on icon "button" at bounding box center [1335, 52] width 14 height 14
click at [566, 84] on icon "filter options" at bounding box center [1310, 82] width 14 height 14
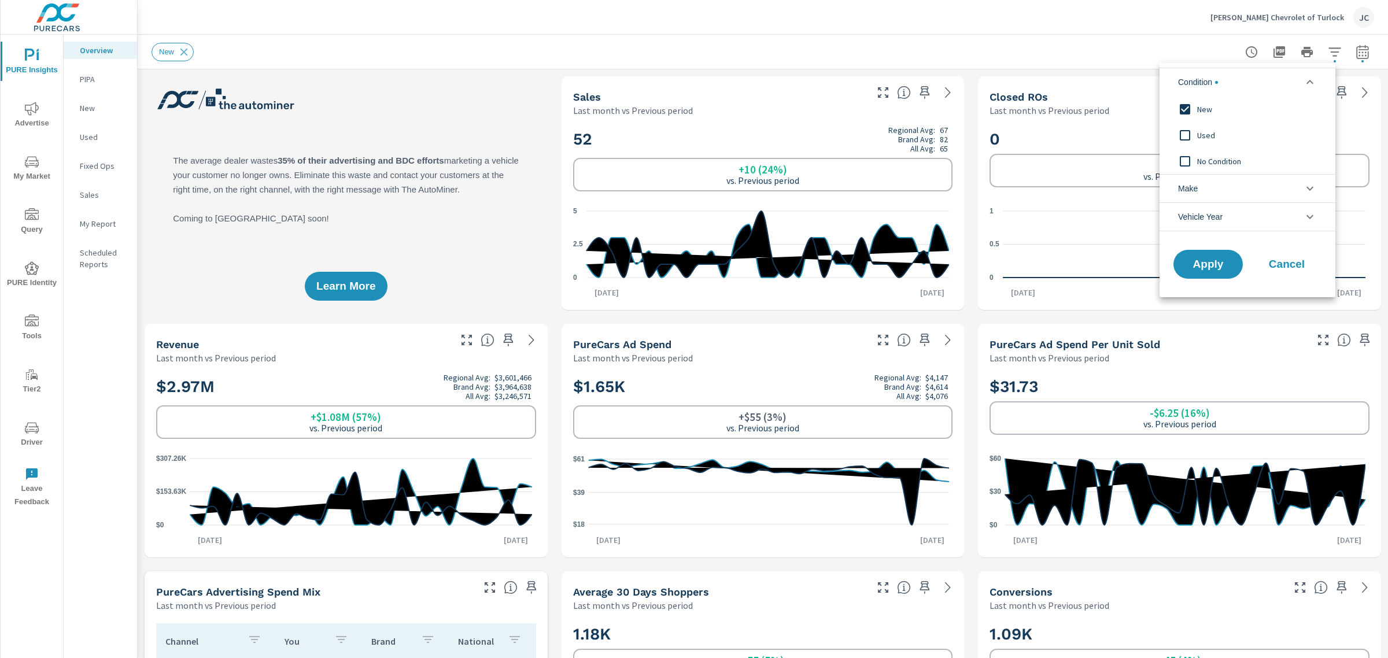
click at [504, 88] on div at bounding box center [694, 329] width 1388 height 658
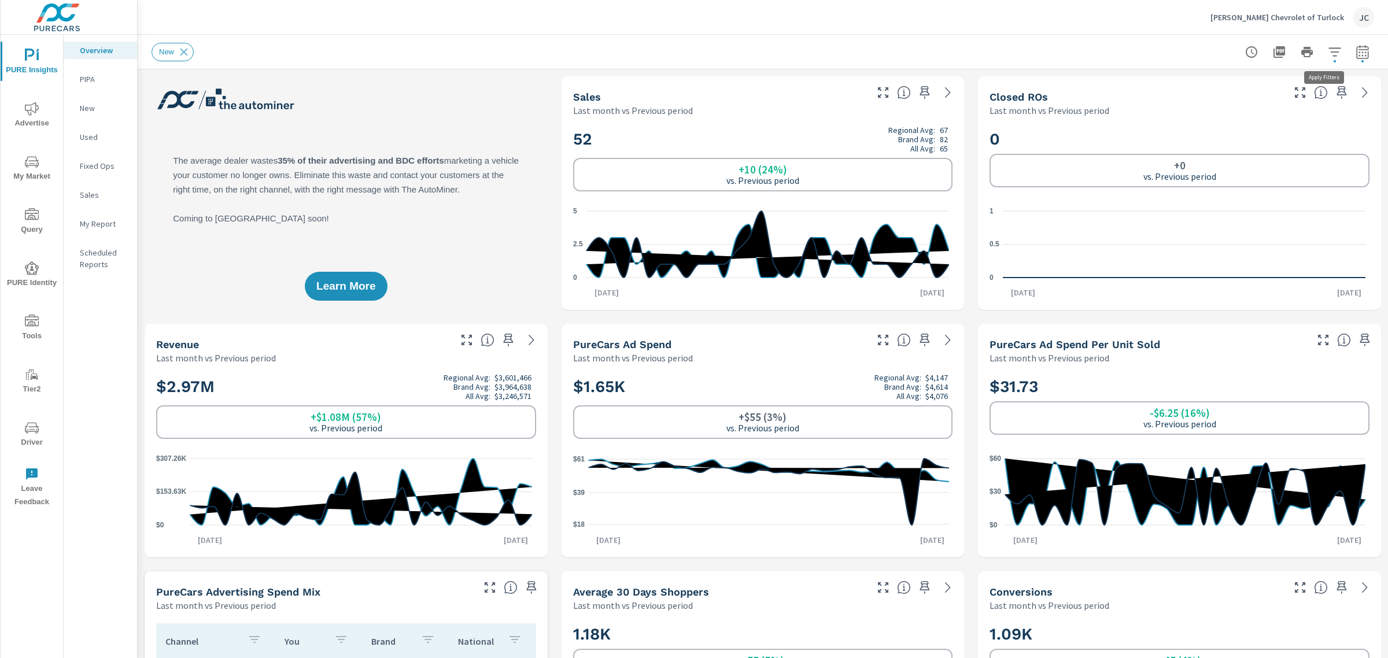
click at [566, 59] on button "button" at bounding box center [1334, 51] width 23 height 23
click at [566, 76] on li "Condition" at bounding box center [1247, 82] width 176 height 28
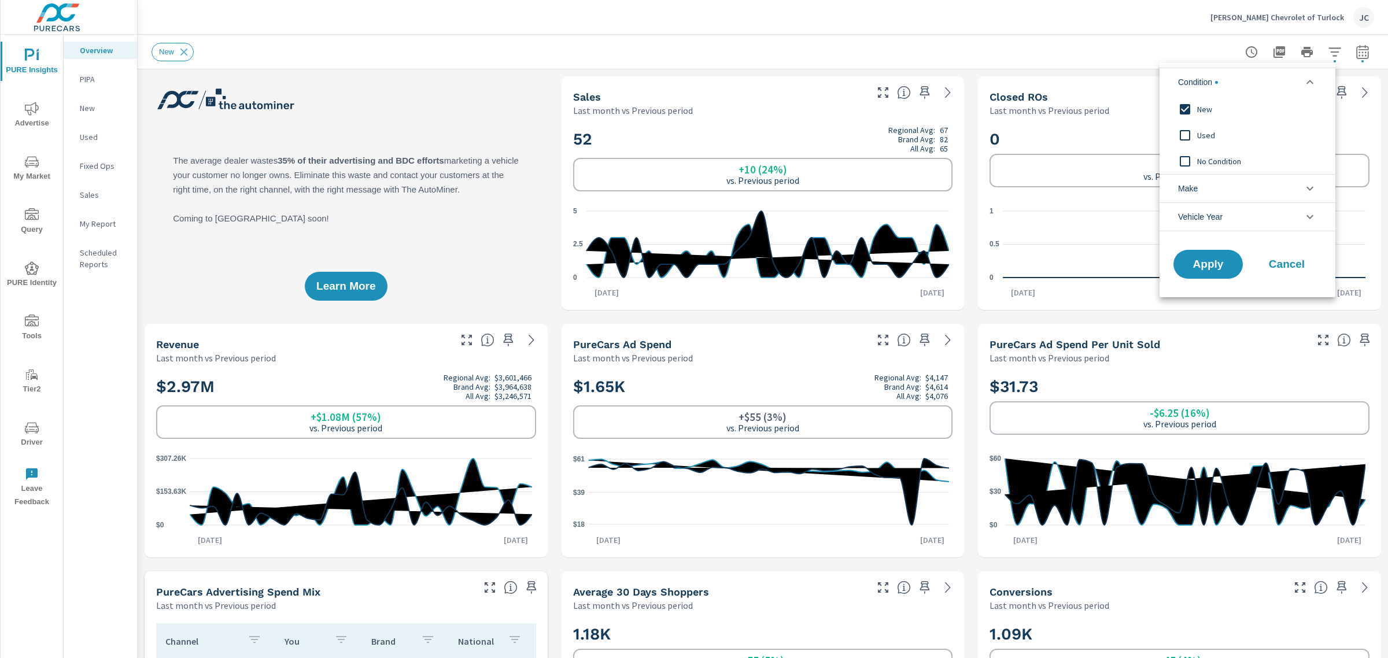
click at [566, 136] on input "filter options" at bounding box center [1185, 135] width 24 height 24
click at [566, 261] on span "Apply" at bounding box center [1207, 264] width 47 height 11
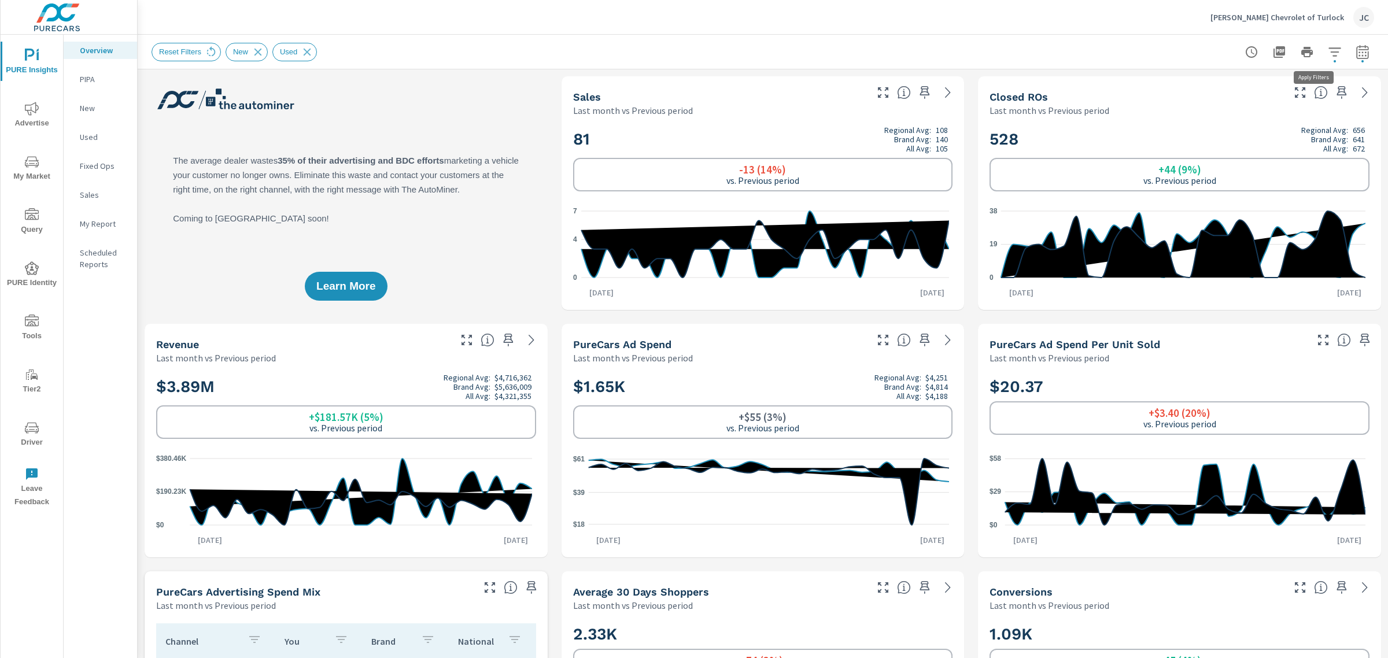
click at [566, 60] on button "button" at bounding box center [1334, 51] width 23 height 23
click at [566, 82] on icon "filter options" at bounding box center [1309, 82] width 7 height 4
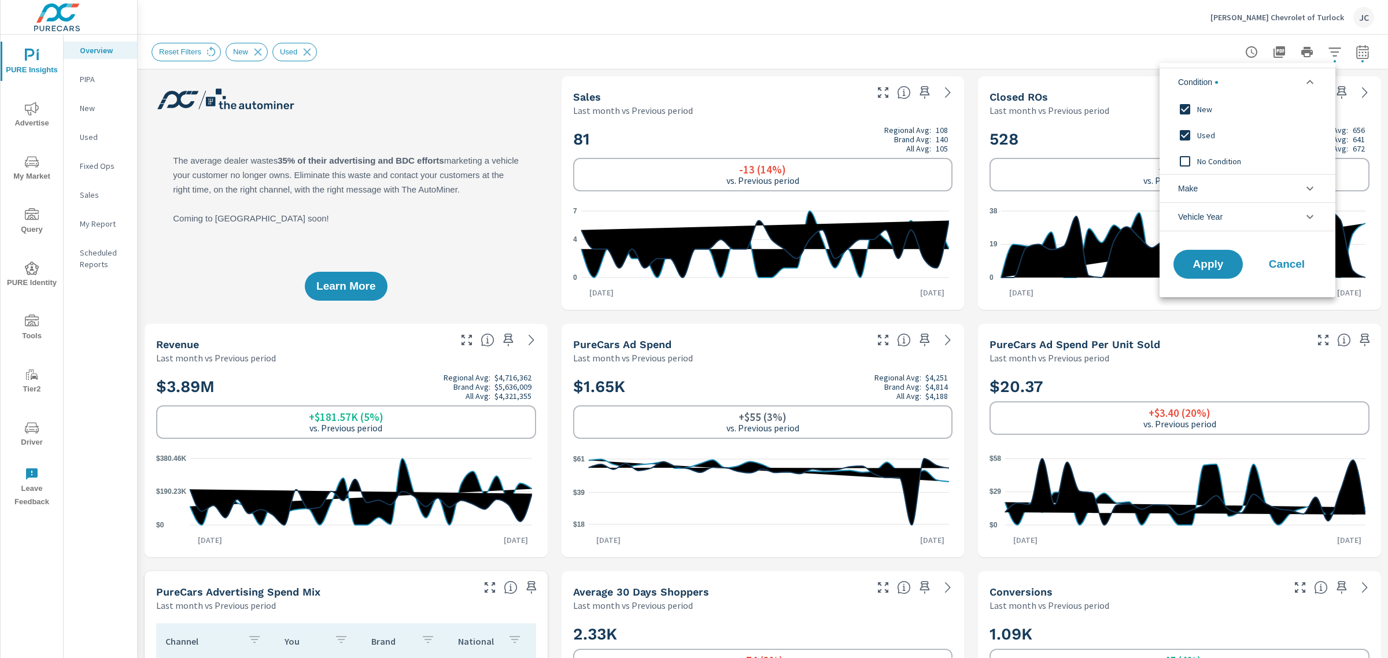
scroll to position [0, 0]
click at [566, 101] on input "filter options" at bounding box center [1185, 109] width 24 height 24
click at [566, 262] on span "Apply" at bounding box center [1207, 264] width 47 height 11
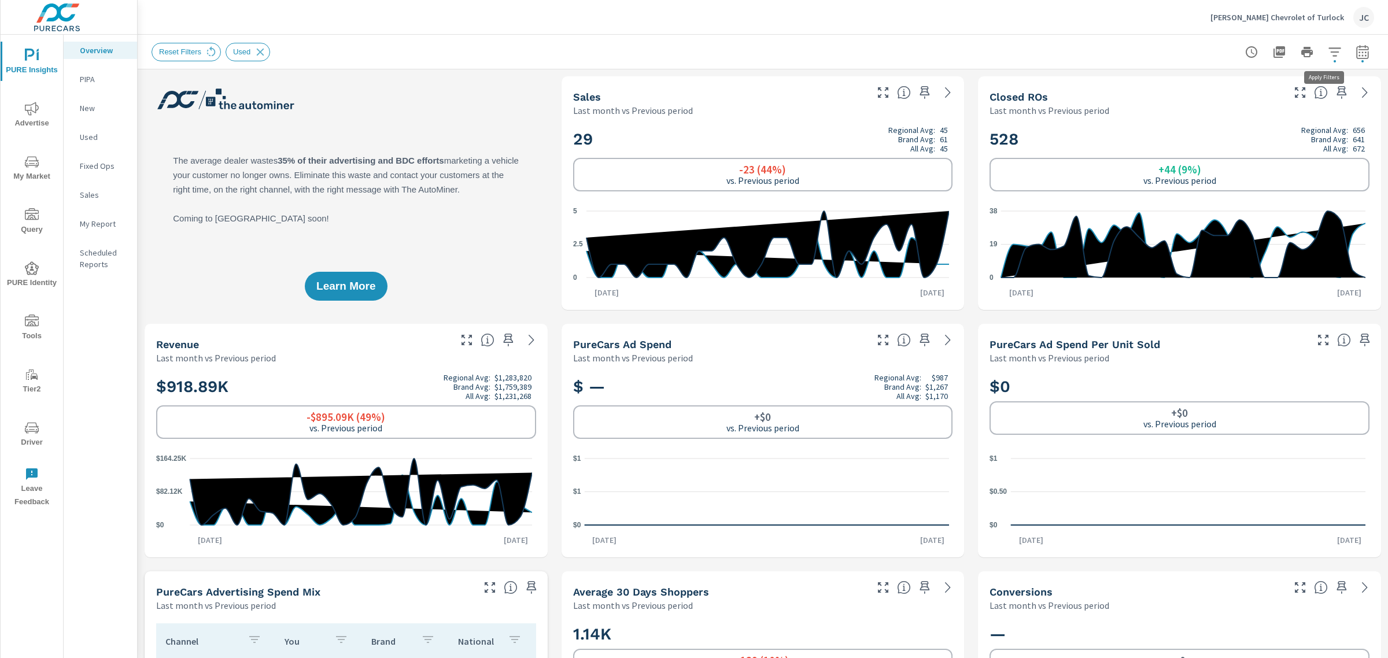
click at [566, 50] on icon "button" at bounding box center [1335, 52] width 14 height 14
click at [566, 87] on icon "filter options" at bounding box center [1310, 82] width 14 height 14
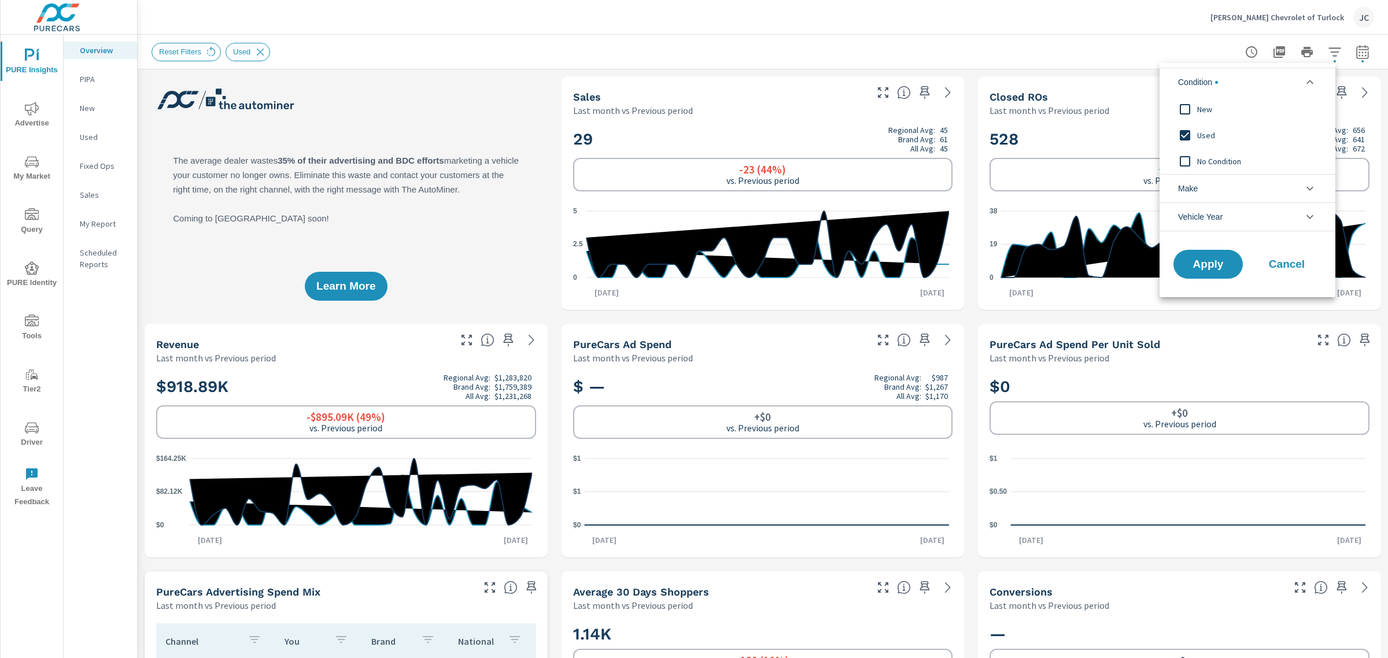
scroll to position [0, 0]
click at [566, 107] on input "filter options" at bounding box center [1185, 109] width 24 height 24
click at [566, 131] on input "filter options" at bounding box center [1185, 135] width 24 height 24
click at [566, 261] on span "Apply" at bounding box center [1207, 264] width 47 height 11
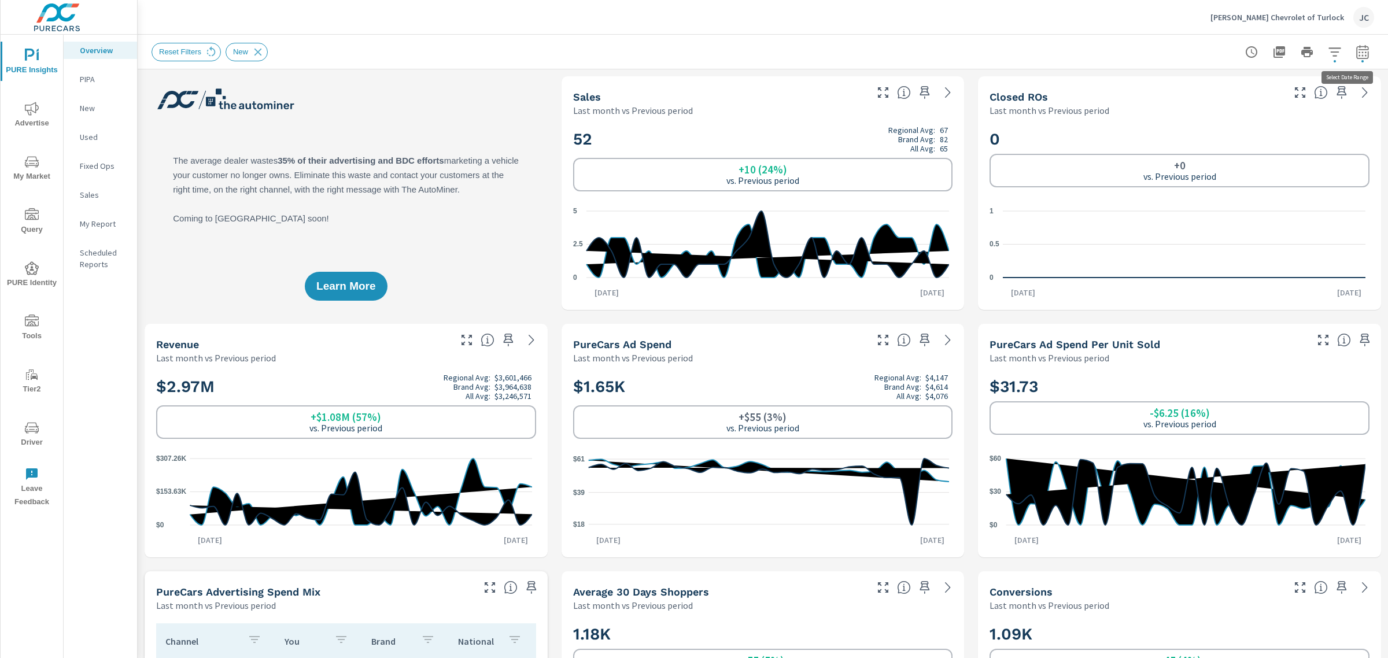
click at [566, 57] on icon "button" at bounding box center [1363, 52] width 14 height 14
select select "Last month"
select select "Previous period"
click at [566, 50] on button "button" at bounding box center [1362, 51] width 23 height 23
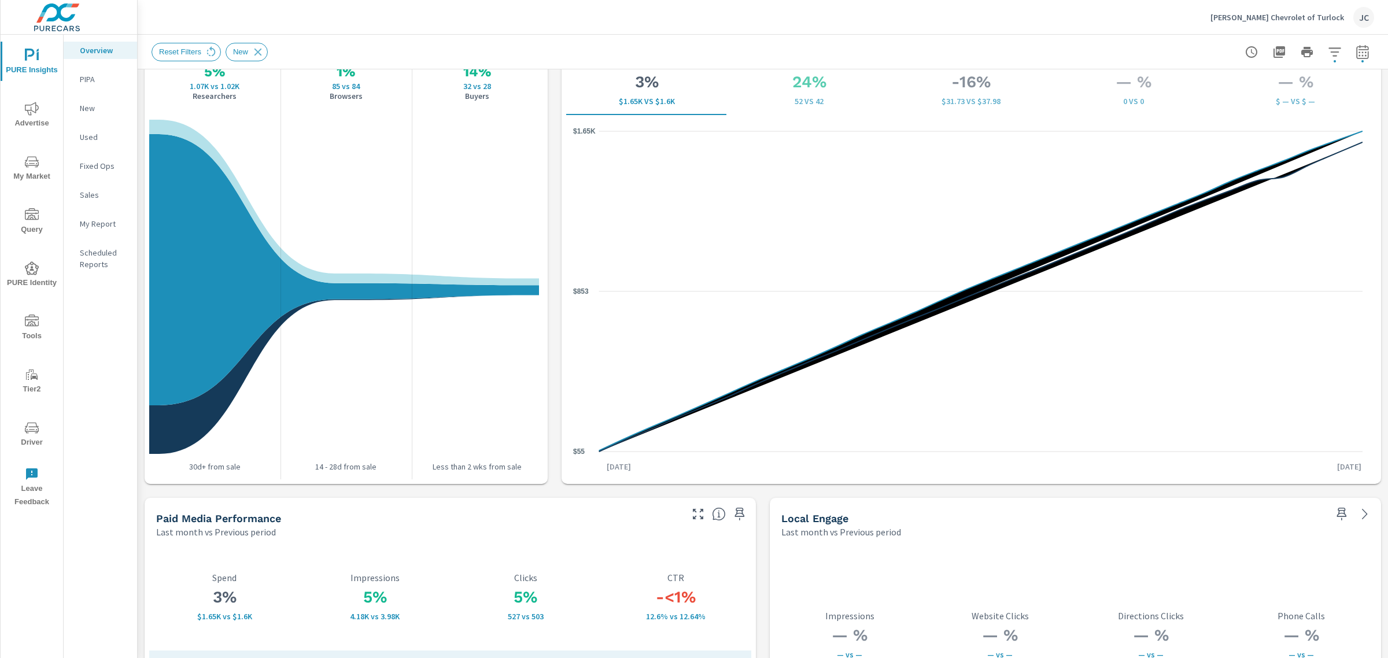
scroll to position [1470, 0]
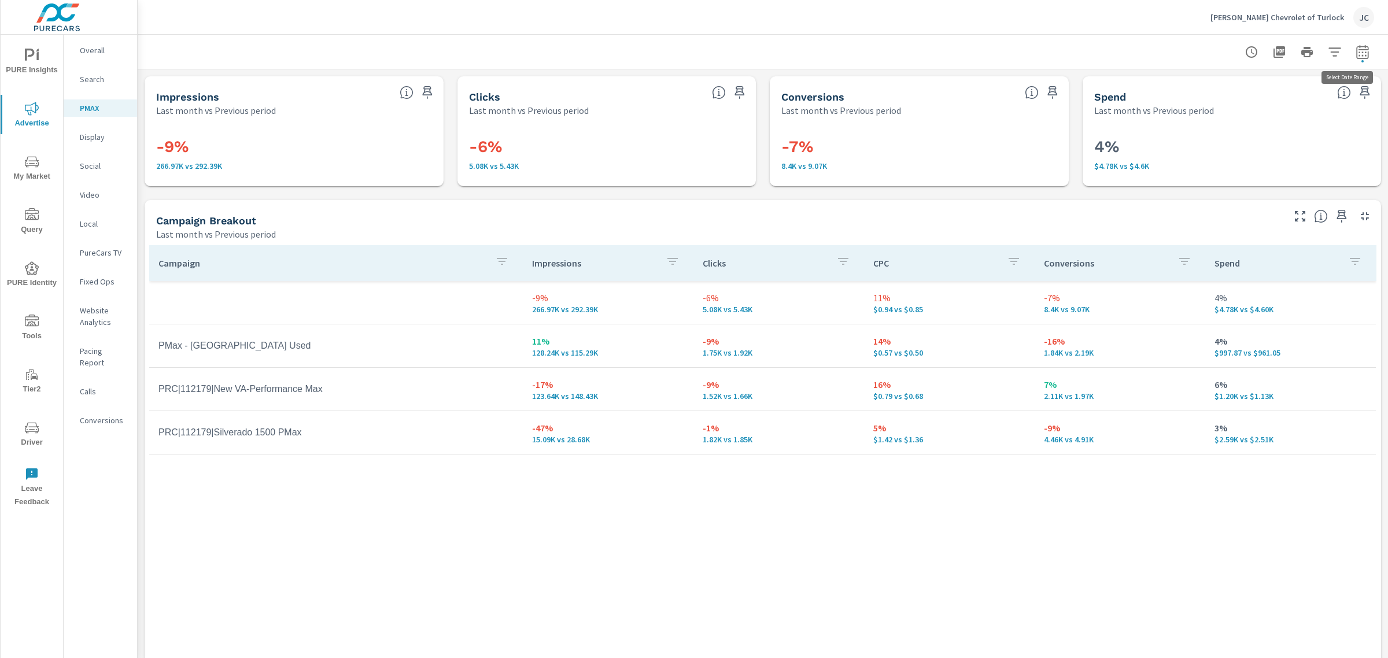
click at [566, 57] on icon "button" at bounding box center [1363, 52] width 14 height 14
select select "Last month"
select select "Previous period"
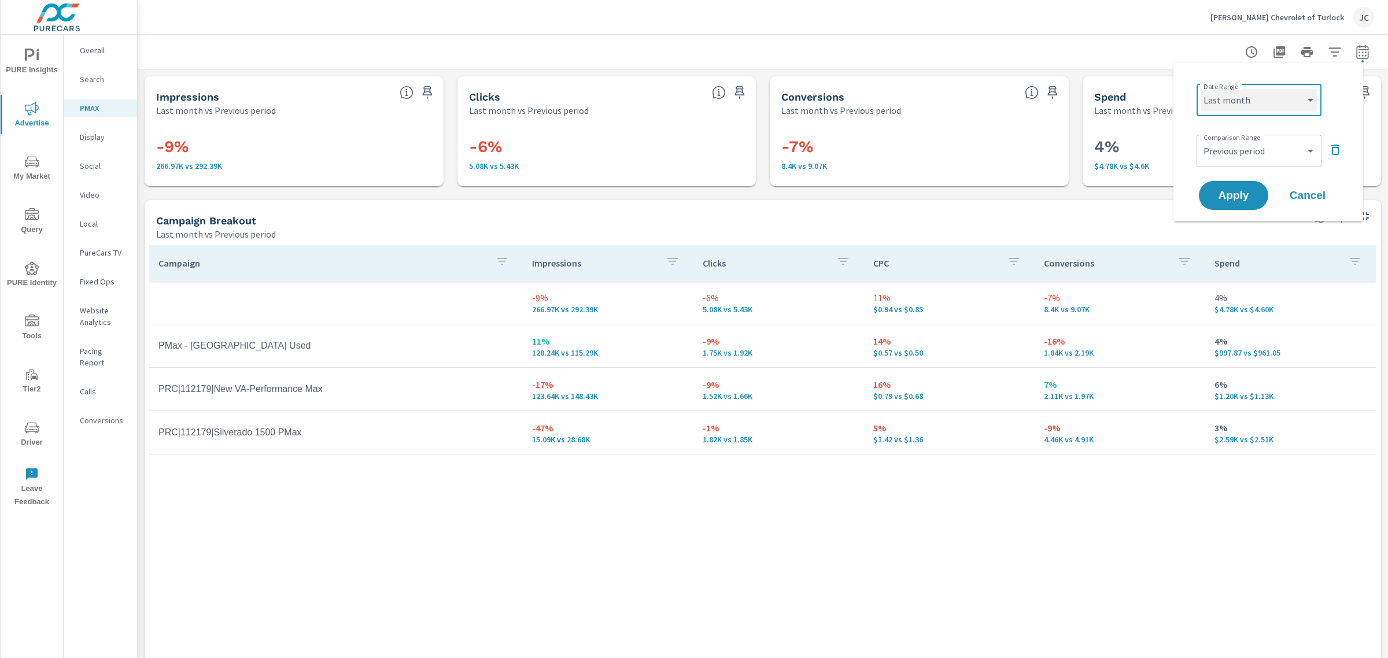
click at [566, 100] on select "Custom Yesterday Last week Last 7 days Last 14 days Last 30 days Last 45 days L…" at bounding box center [1259, 99] width 116 height 23
click at [566, 88] on select "Custom Yesterday Last week Last 7 days Last 14 days Last 30 days Last 45 days L…" at bounding box center [1259, 99] width 116 height 23
select select "Last week"
click at [566, 192] on span "Apply" at bounding box center [1233, 195] width 47 height 11
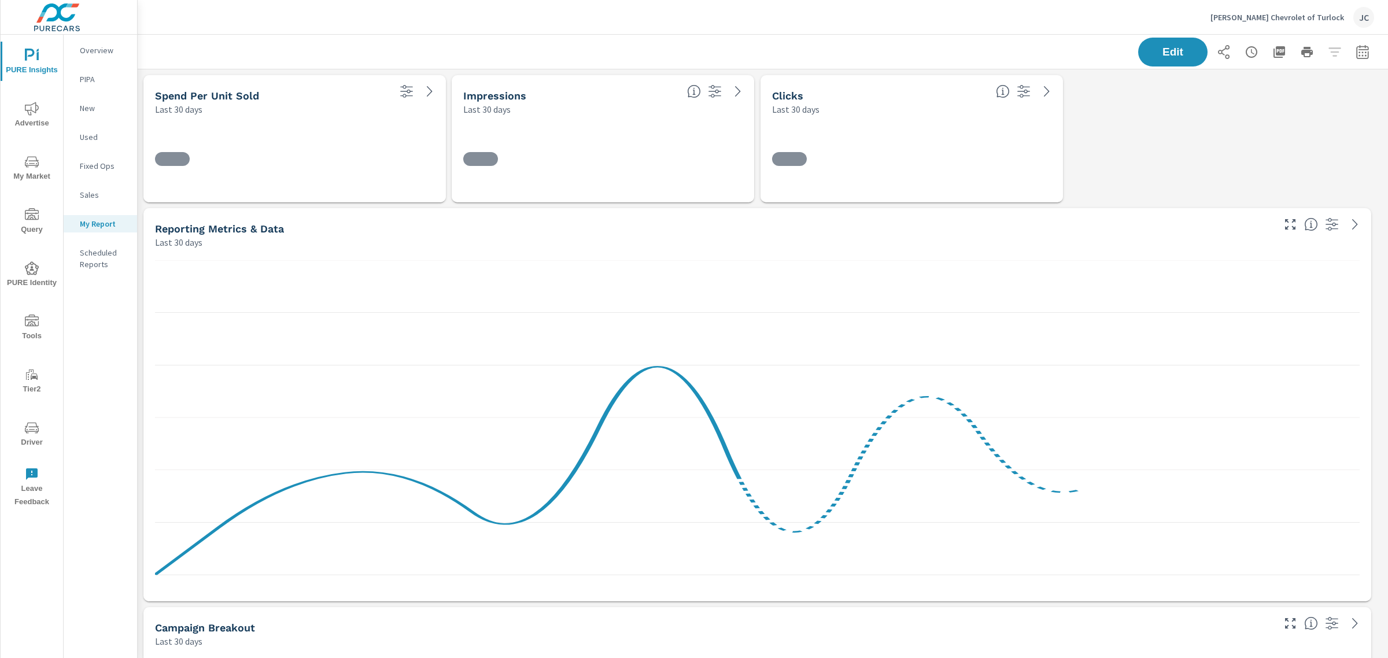
scroll to position [2555, 1262]
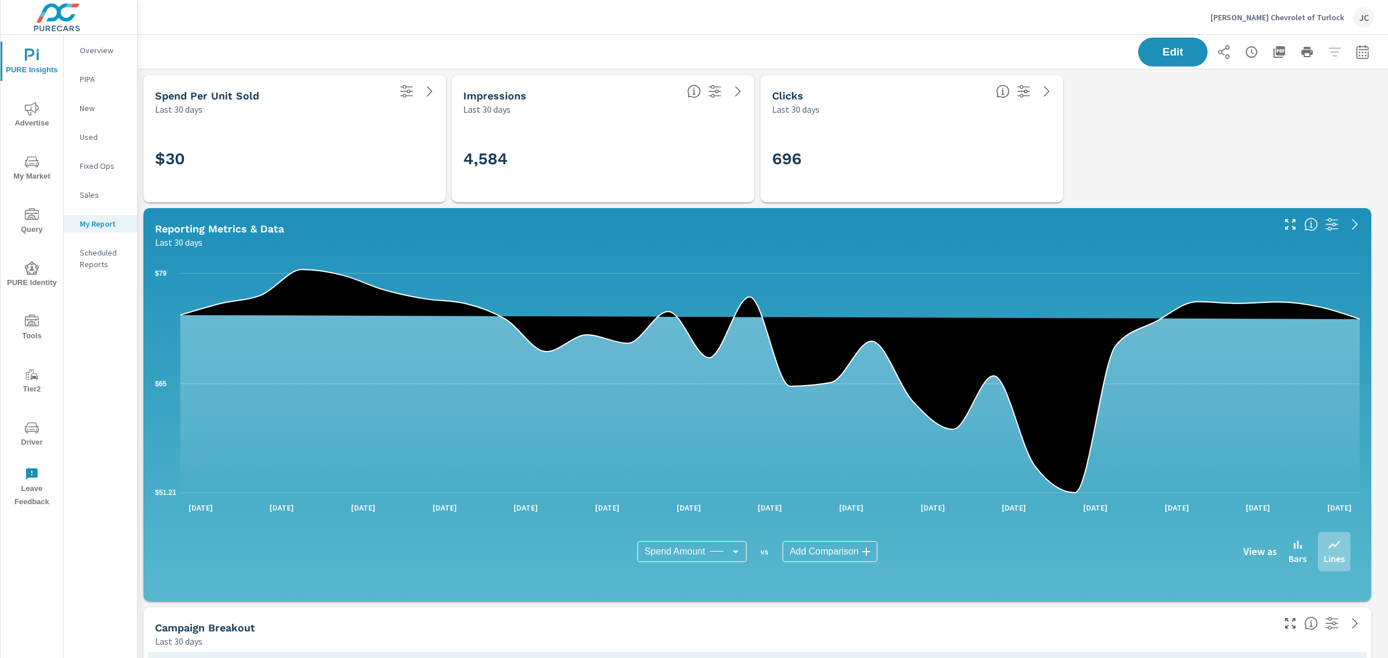
click at [25, 64] on span "PURE Insights" at bounding box center [32, 63] width 56 height 28
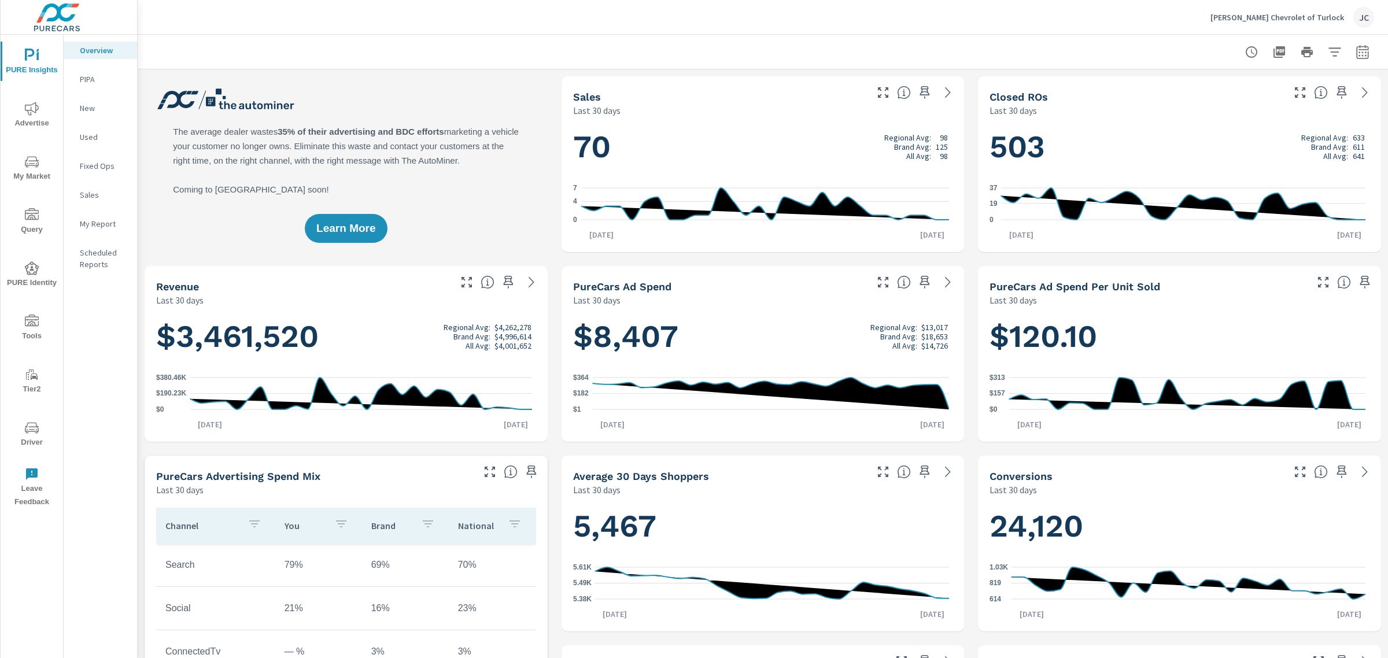
click at [28, 111] on icon "nav menu" at bounding box center [32, 108] width 14 height 13
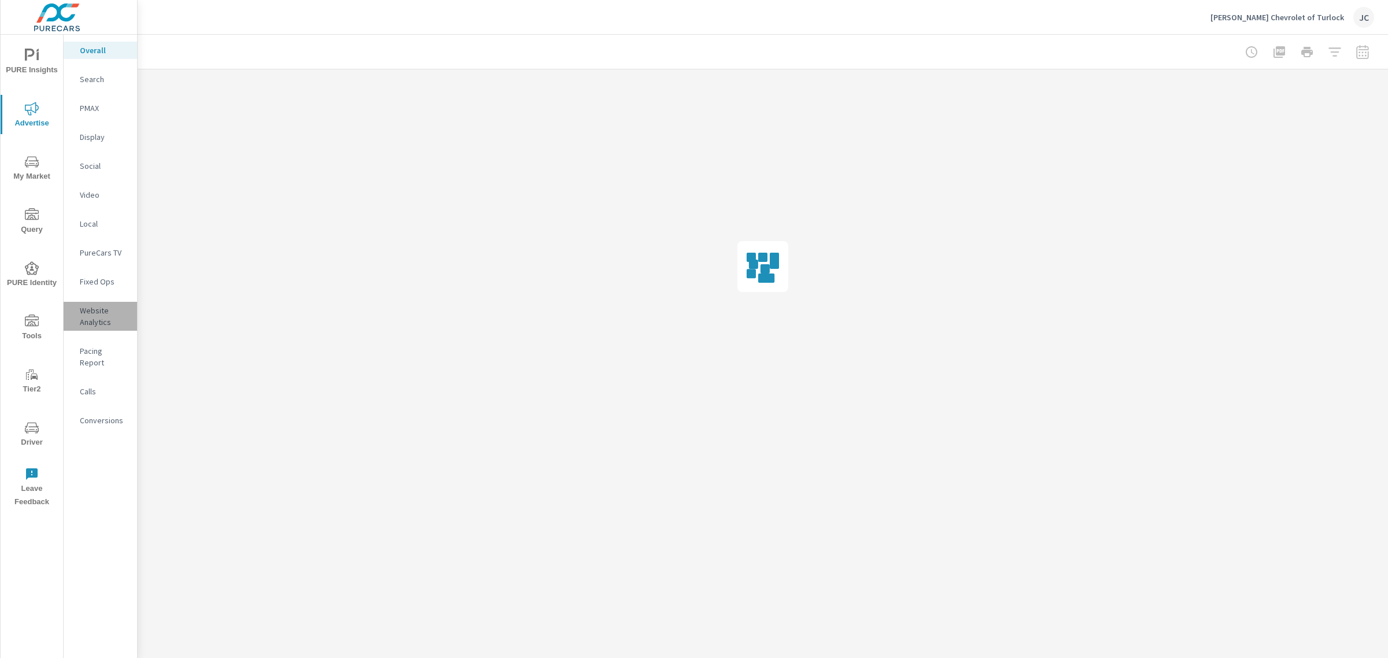
click at [98, 319] on p "Website Analytics" at bounding box center [104, 316] width 48 height 23
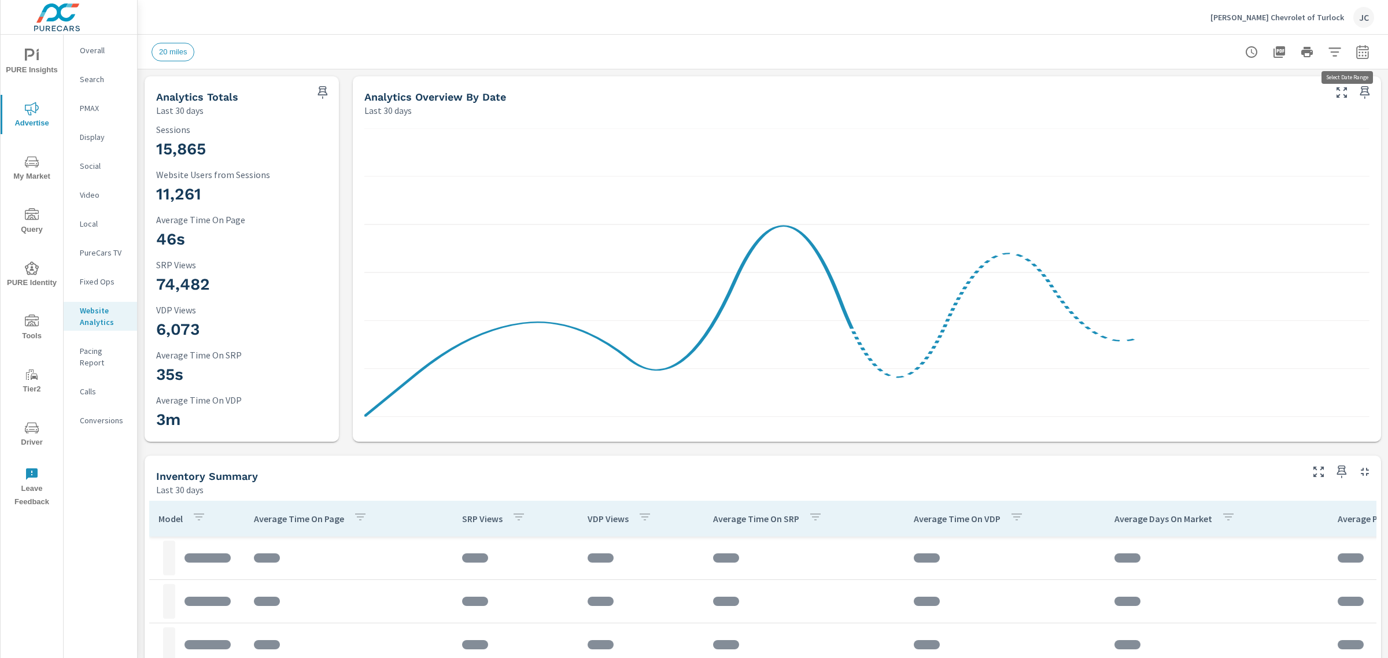
click at [1356, 54] on icon "button" at bounding box center [1363, 52] width 14 height 14
click at [1299, 100] on select "Custom [DATE] Last week Last 7 days Last 14 days Last 30 days Last 45 days Last…" at bounding box center [1259, 99] width 116 height 23
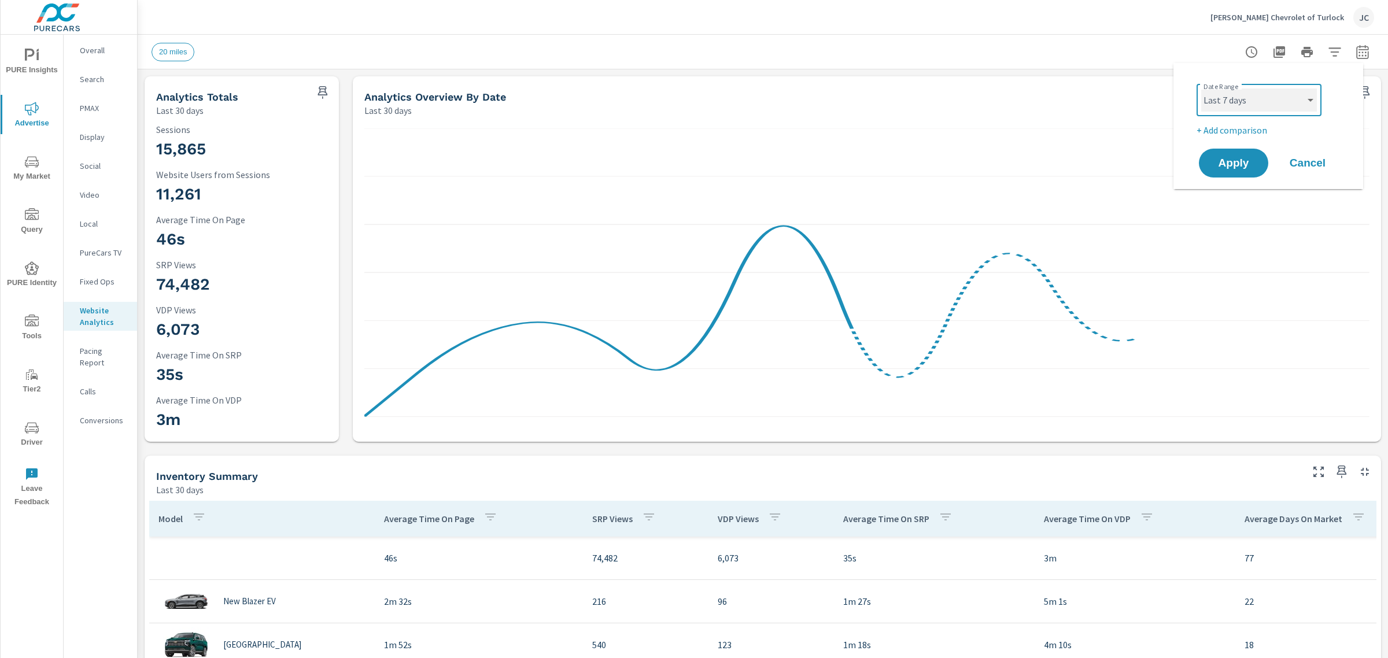
click at [1201, 88] on select "Custom Yesterday Last week Last 7 days Last 14 days Last 30 days Last 45 days L…" at bounding box center [1259, 99] width 116 height 23
select select "Last 7 days"
click at [1227, 165] on span "Apply" at bounding box center [1233, 163] width 47 height 11
click at [1349, 53] on div at bounding box center [1297, 51] width 153 height 23
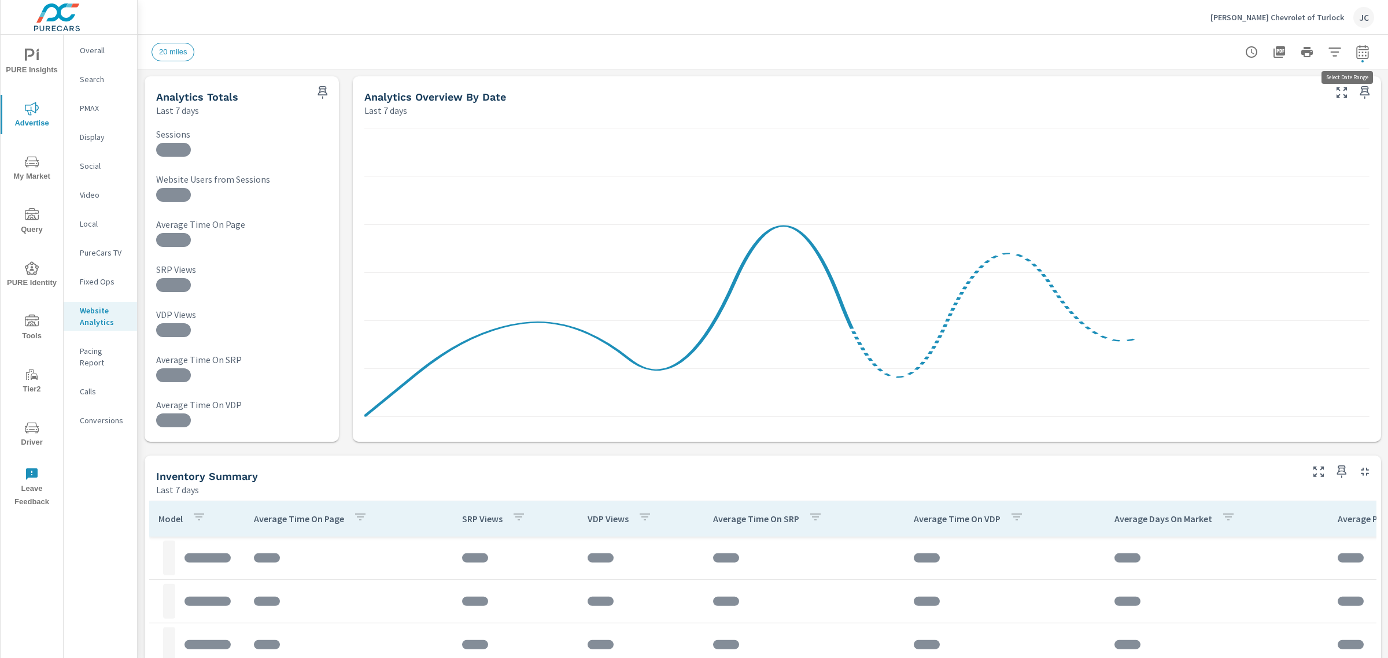
click at [1356, 53] on icon "button" at bounding box center [1363, 52] width 14 height 14
select select "Last 7 days"
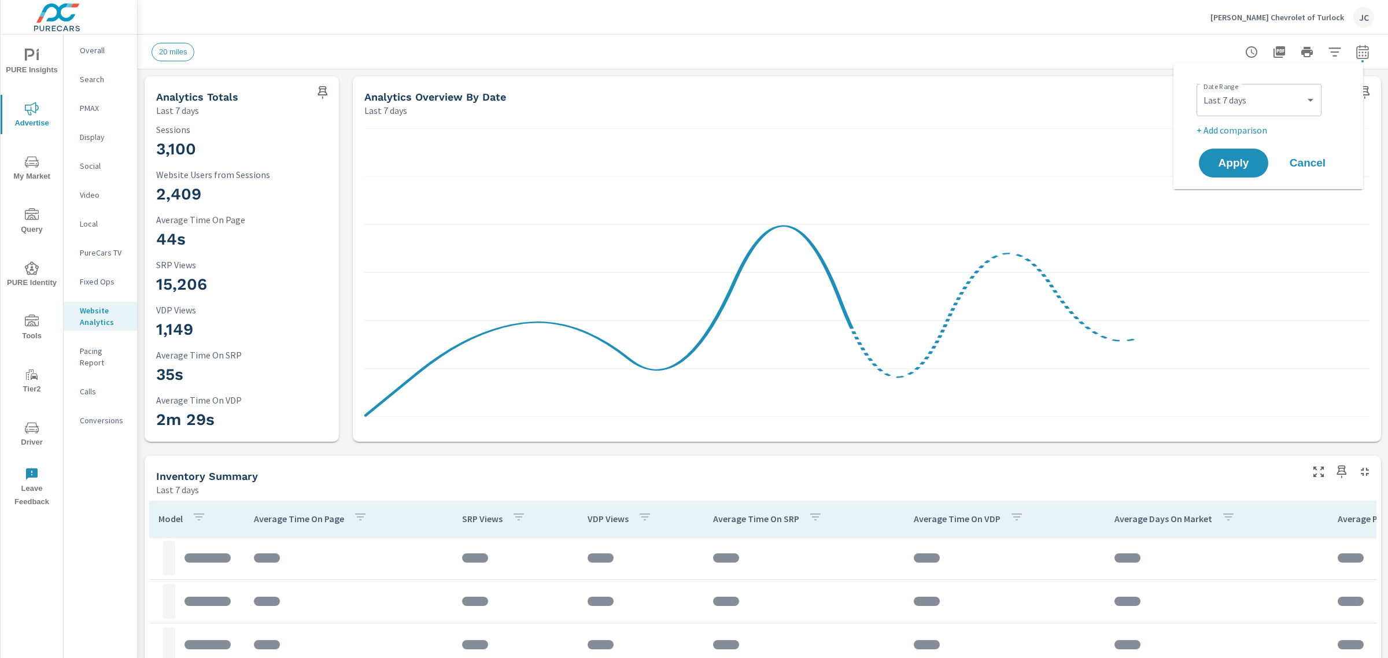
click at [1227, 132] on p "+ Add comparison" at bounding box center [1271, 130] width 148 height 14
select select "Previous period"
click at [1232, 182] on button "Apply" at bounding box center [1234, 195] width 72 height 30
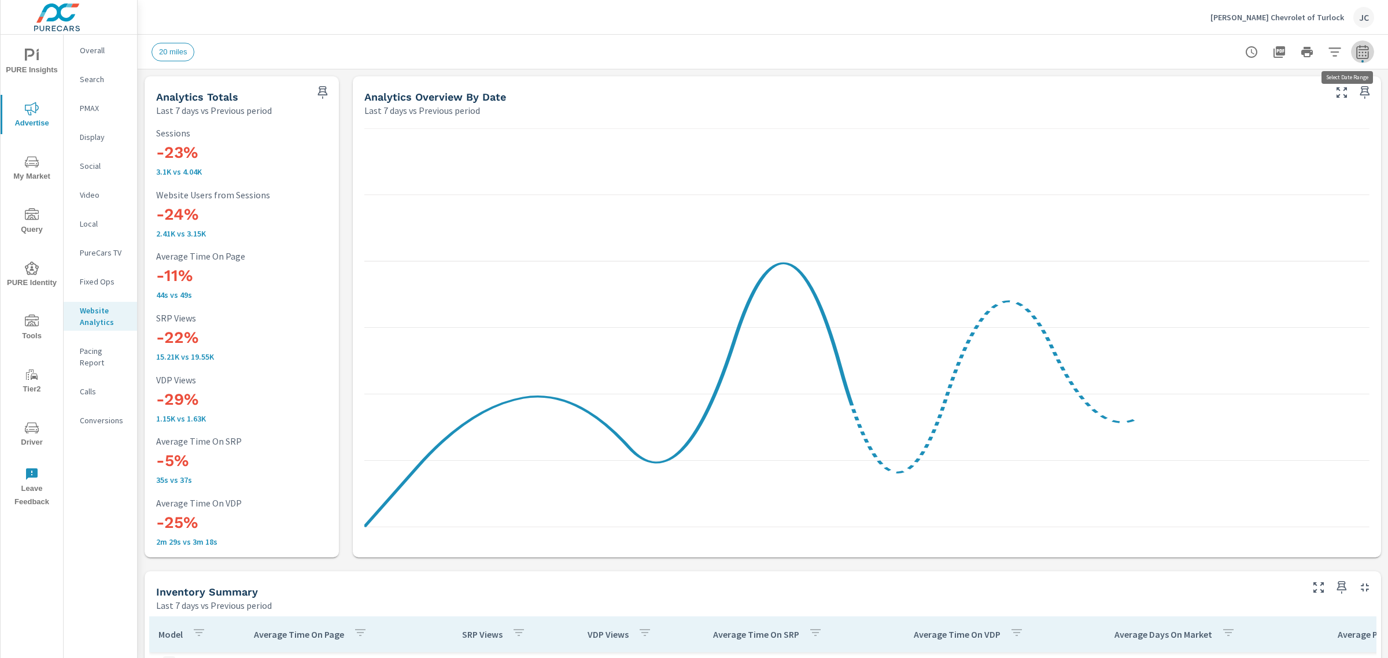
click at [1357, 58] on icon "button" at bounding box center [1363, 52] width 14 height 14
select select "Last 7 days"
select select "Previous period"
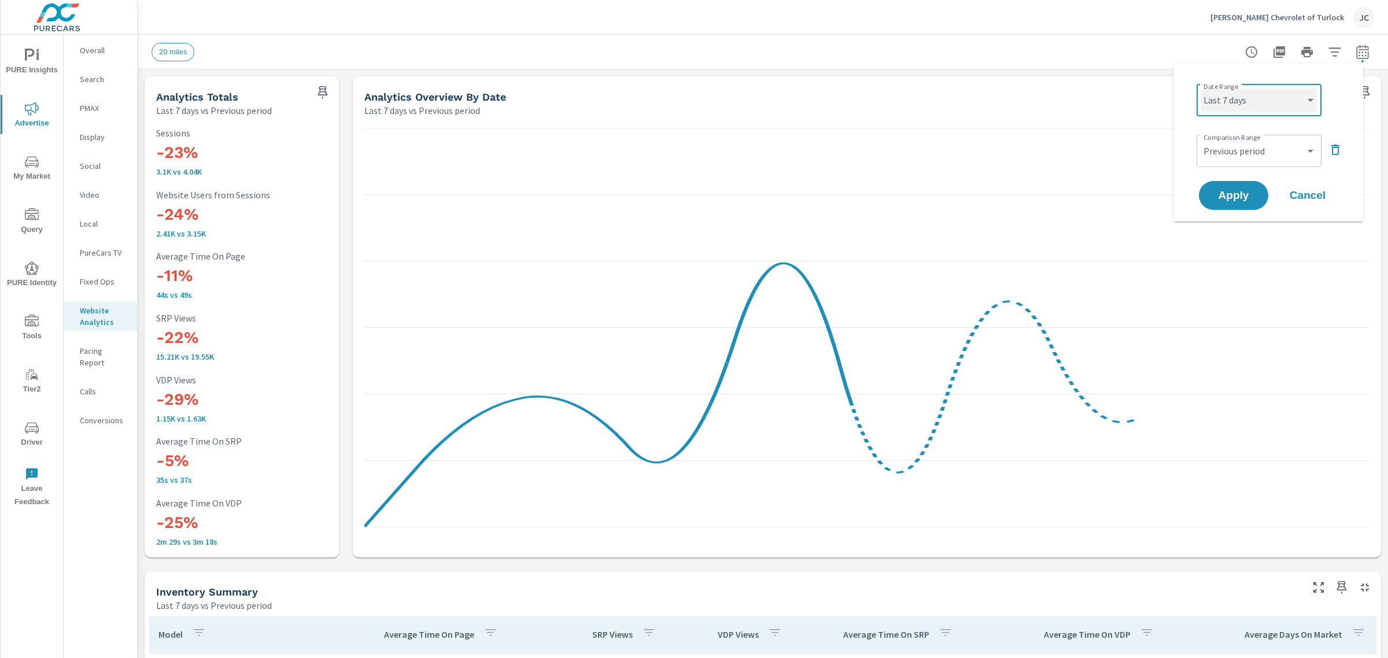
click at [1301, 102] on select "Custom Yesterday Last week Last 7 days Last 14 days Last 30 days Last 45 days L…" at bounding box center [1259, 99] width 116 height 23
click at [1201, 88] on select "Custom Yesterday Last week Last 7 days Last 14 days Last 30 days Last 45 days L…" at bounding box center [1259, 99] width 116 height 23
select select "Last 14 days"
click at [1241, 197] on span "Apply" at bounding box center [1233, 195] width 47 height 11
